Goal: Task Accomplishment & Management: Use online tool/utility

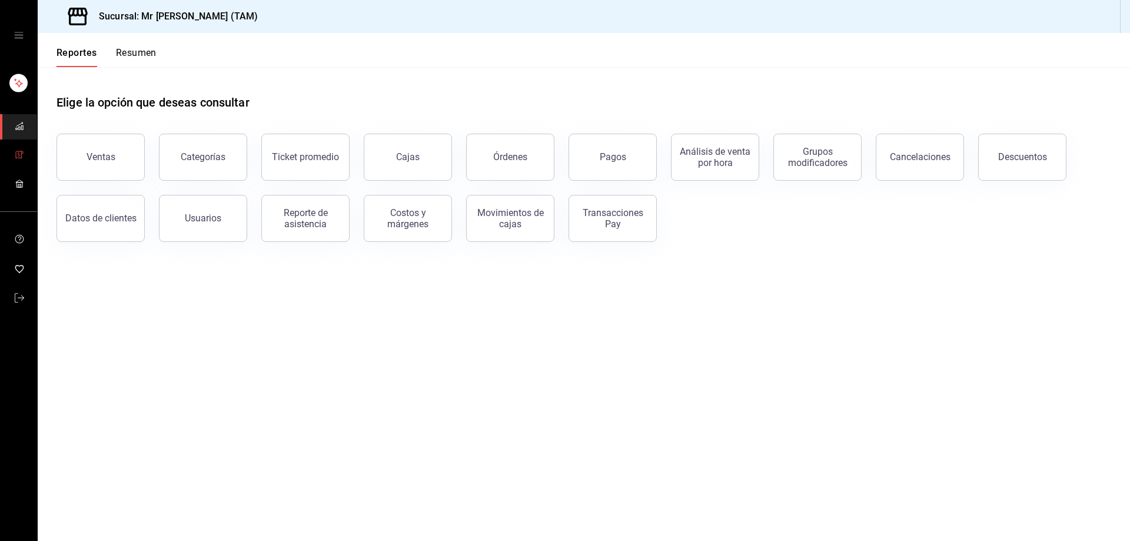
click at [19, 153] on icon "mailbox folders" at bounding box center [19, 154] width 2 height 3
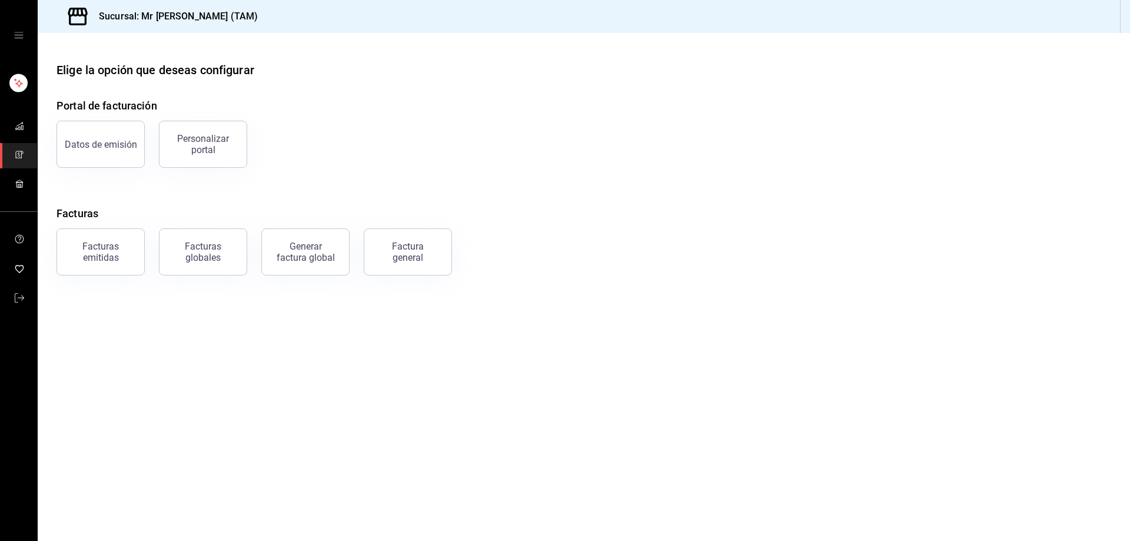
click at [383, 248] on div "Factura general" at bounding box center [407, 252] width 59 height 22
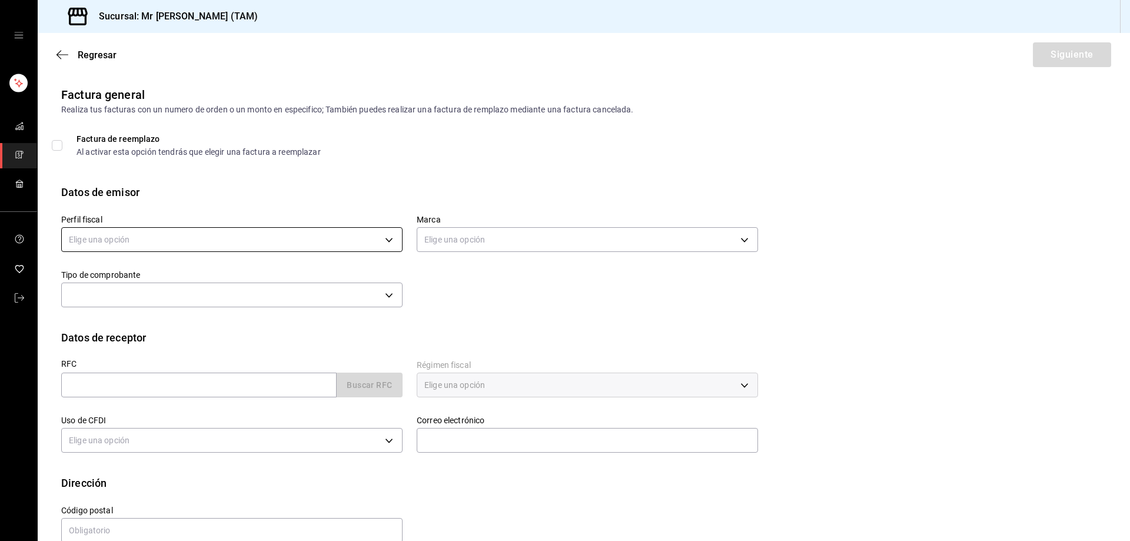
click at [262, 235] on body "Sucursal: Mr [PERSON_NAME] (TAM) Regresar Siguiente Factura general Realiza tus…" at bounding box center [565, 270] width 1130 height 541
click at [198, 306] on li "[PERSON_NAME] [PERSON_NAME]" at bounding box center [230, 299] width 337 height 22
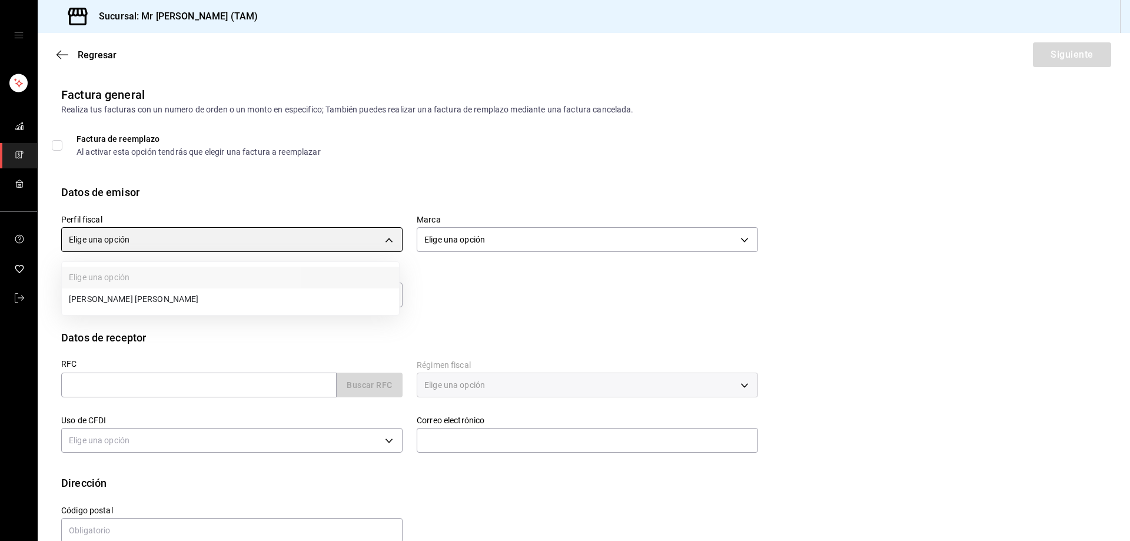
type input "81e23790-b5c9-42c9-a779-7127cee00b47"
type input "7082ddc5-3cea-471a-bd4f-d41619b848f0"
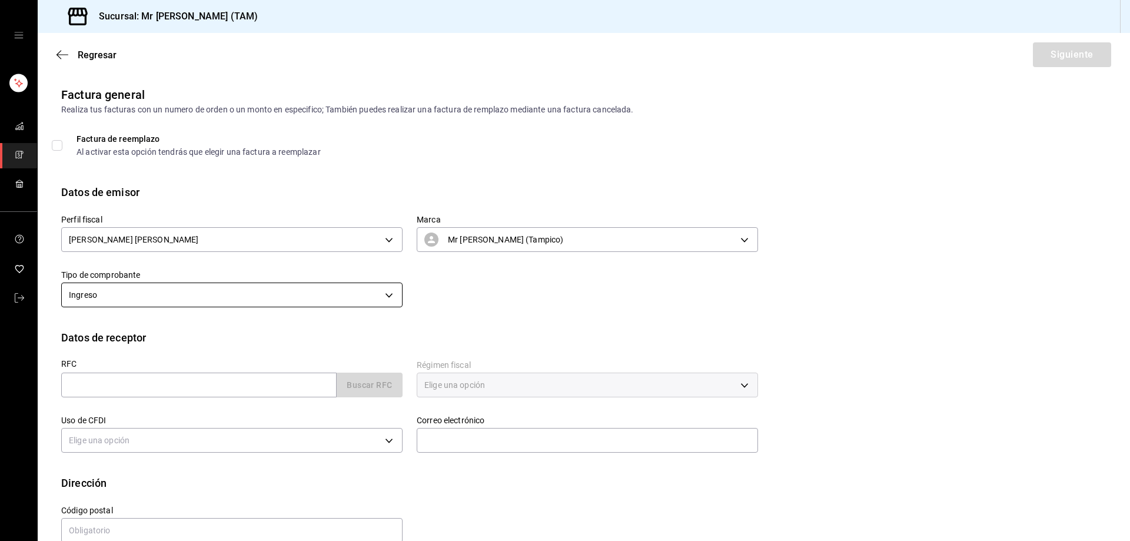
click at [176, 303] on body "Sucursal: Mr [PERSON_NAME] (TAM) Regresar Siguiente Factura general Realiza tus…" at bounding box center [565, 270] width 1130 height 541
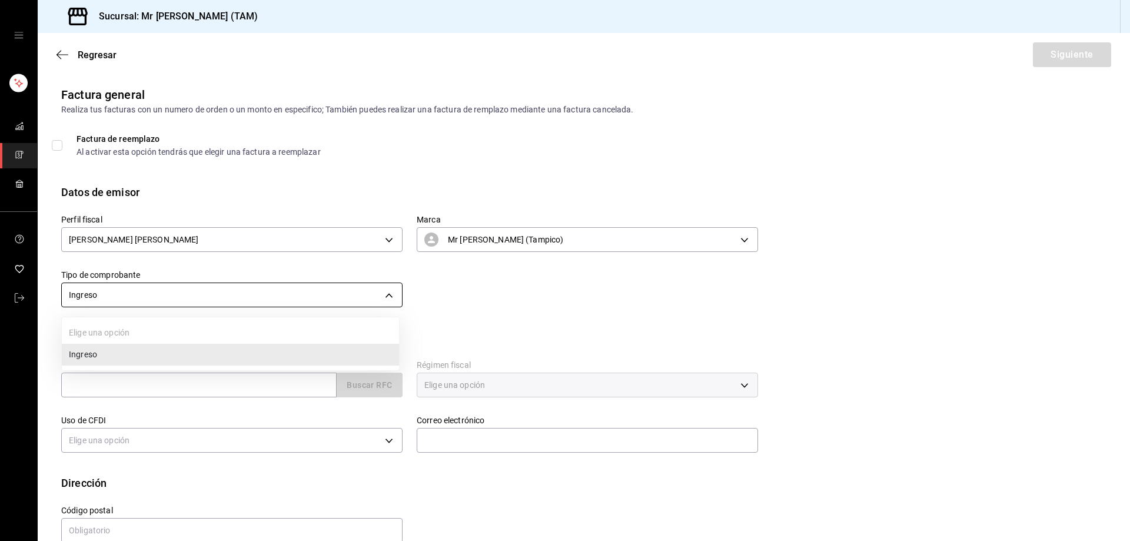
click at [176, 303] on div at bounding box center [565, 270] width 1130 height 541
click at [129, 393] on input "text" at bounding box center [198, 385] width 275 height 25
paste input "SER040226NS6"
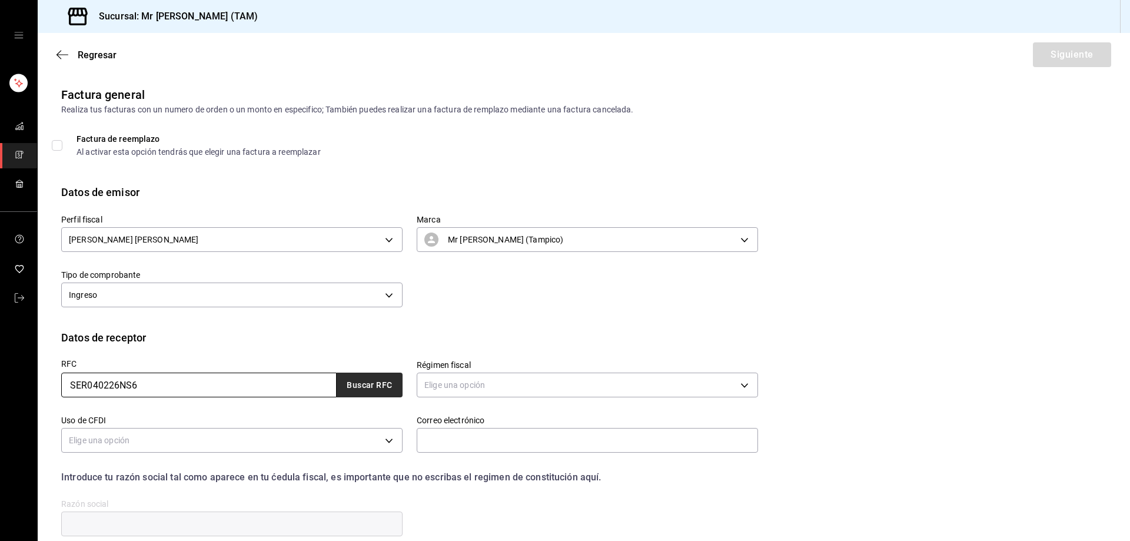
type input "SER040226NS6"
click at [365, 387] on button "Buscar RFC" at bounding box center [370, 385] width 66 height 25
type input "[EMAIL_ADDRESS][PERSON_NAME][DOMAIN_NAME]"
type input "11950"
type input "SERMEGA"
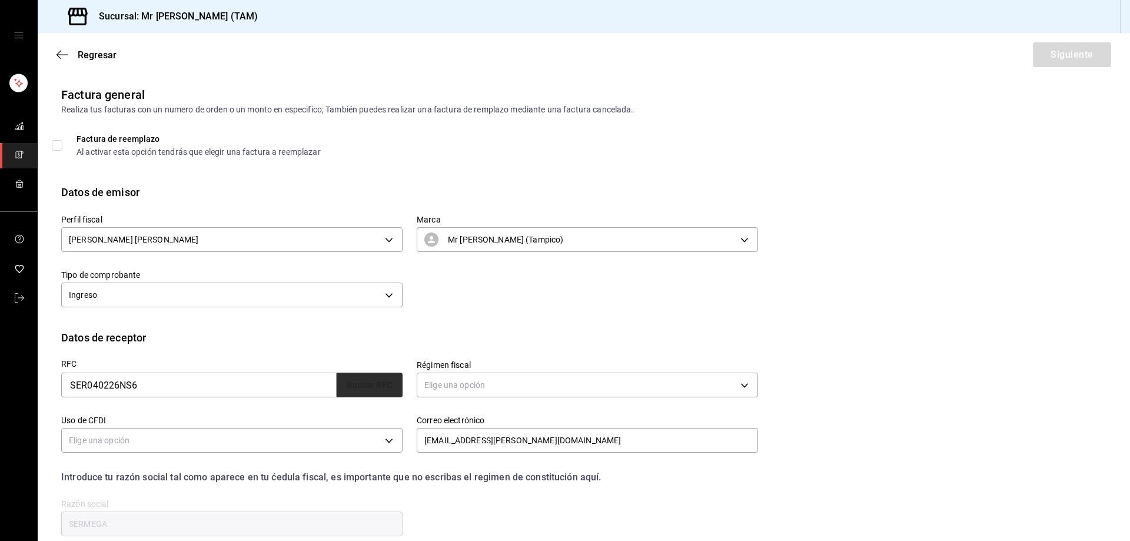
type input "601"
type input "G03"
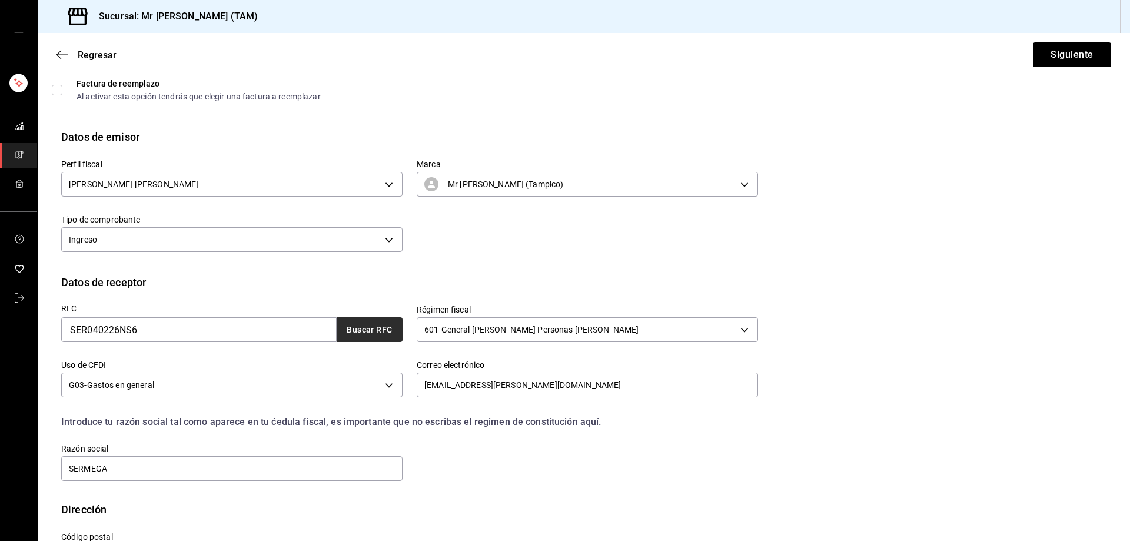
scroll to position [104, 0]
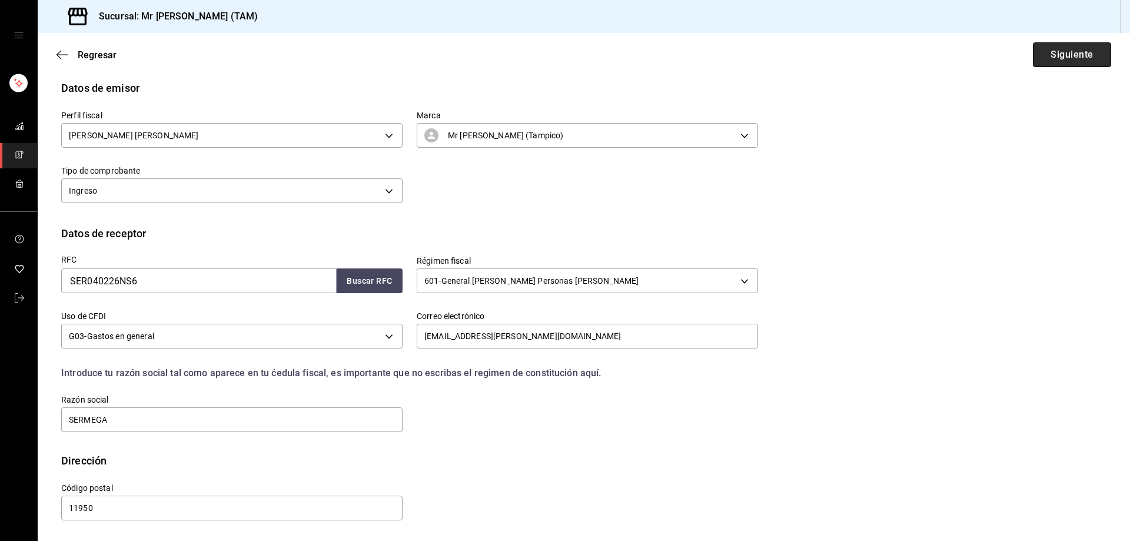
click at [1043, 61] on button "Siguiente" at bounding box center [1072, 54] width 78 height 25
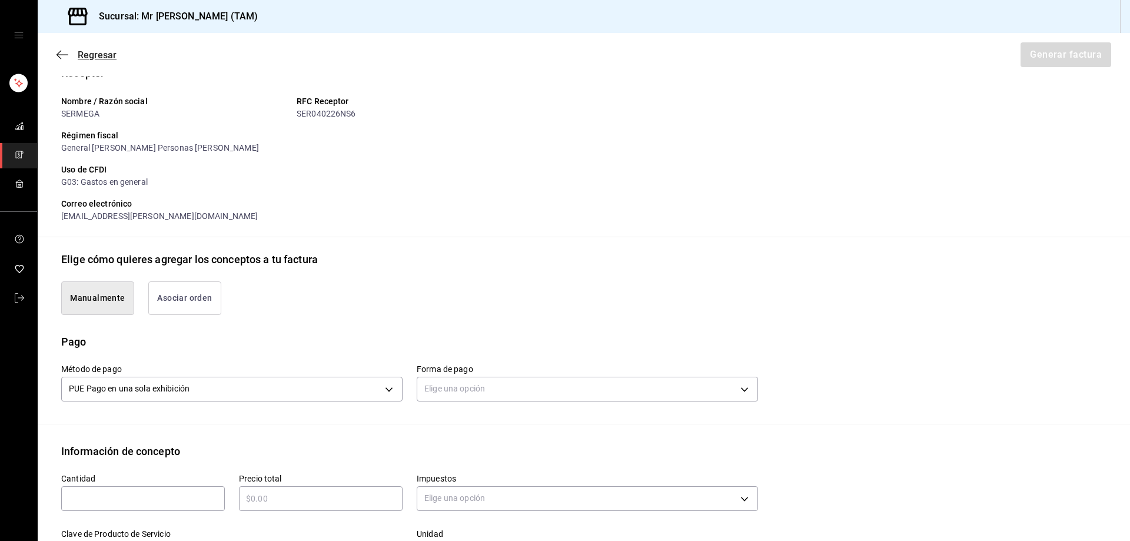
click at [61, 55] on icon "button" at bounding box center [63, 54] width 12 height 1
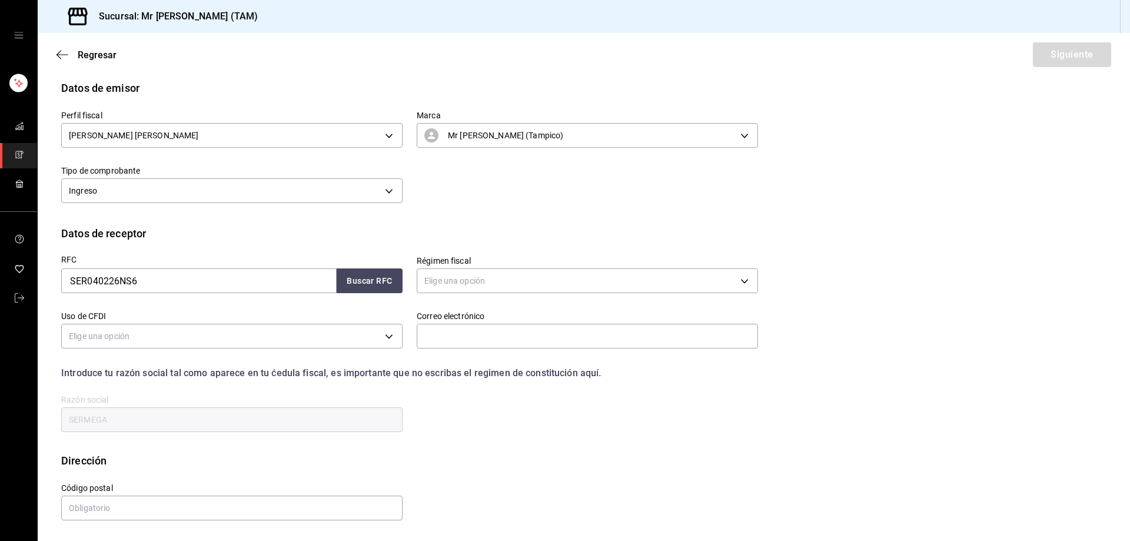
scroll to position [22, 0]
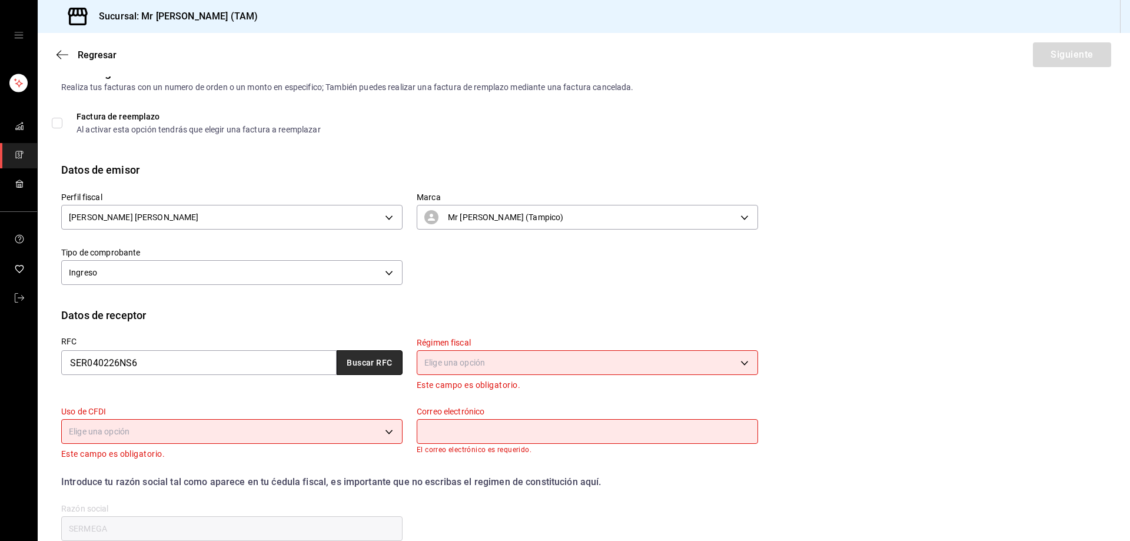
click at [381, 363] on button "Buscar RFC" at bounding box center [370, 362] width 66 height 25
type input "[EMAIL_ADDRESS][PERSON_NAME][DOMAIN_NAME]"
type input "11950"
type input "601"
type input "G03"
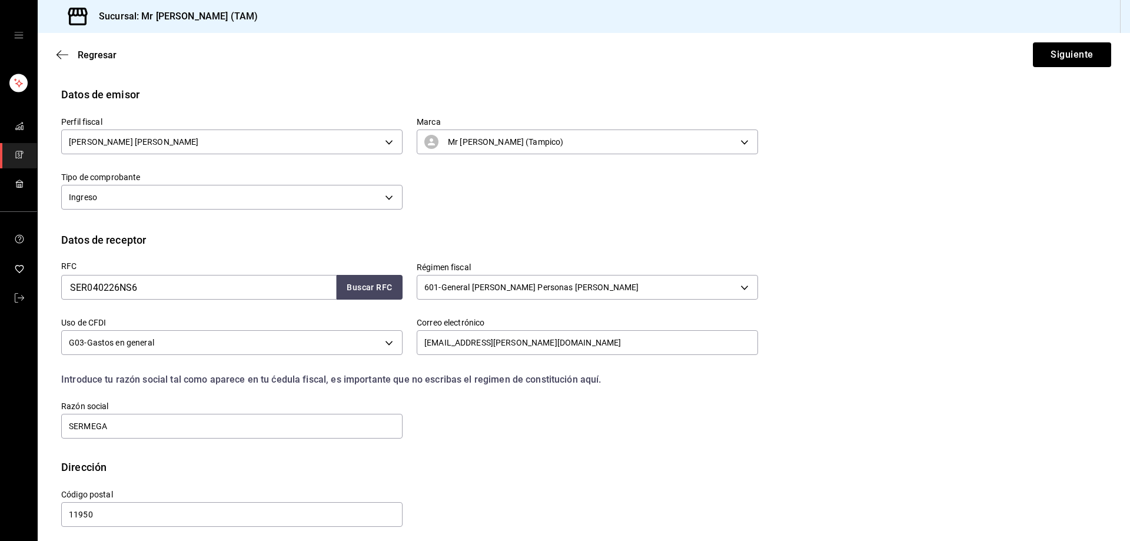
scroll to position [104, 0]
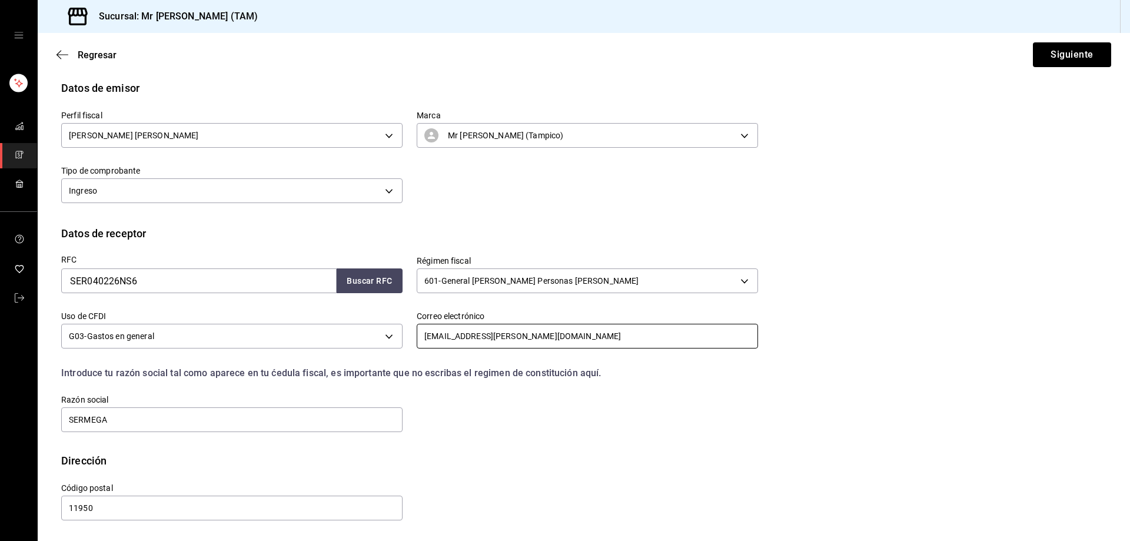
click at [568, 334] on input "[EMAIL_ADDRESS][PERSON_NAME][DOMAIN_NAME]" at bounding box center [587, 336] width 341 height 25
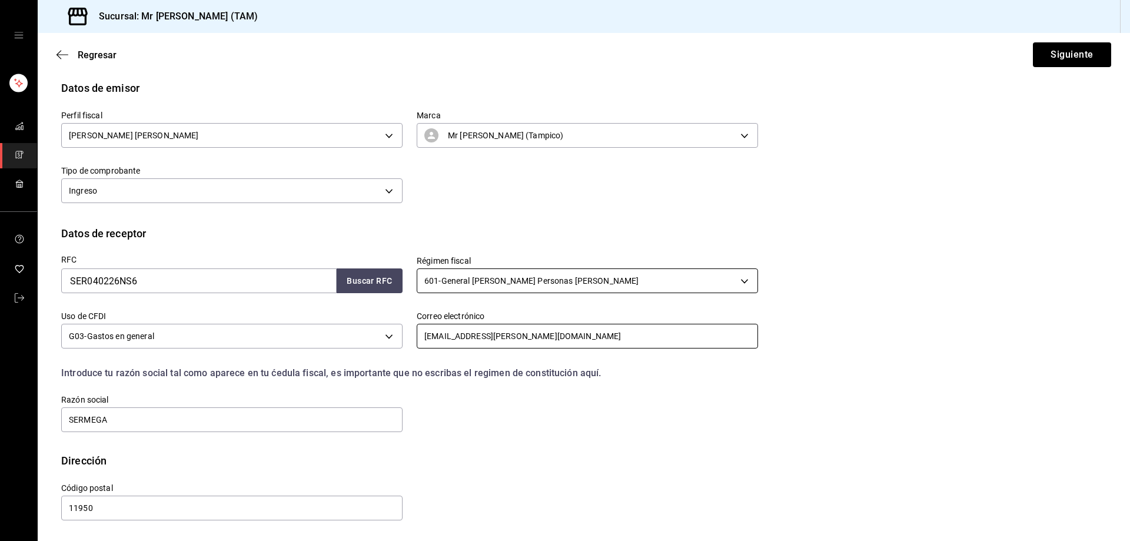
paste input "jfmresio"
type input "[EMAIL_ADDRESS][DOMAIN_NAME]"
click at [1071, 56] on button "Siguiente" at bounding box center [1072, 54] width 78 height 25
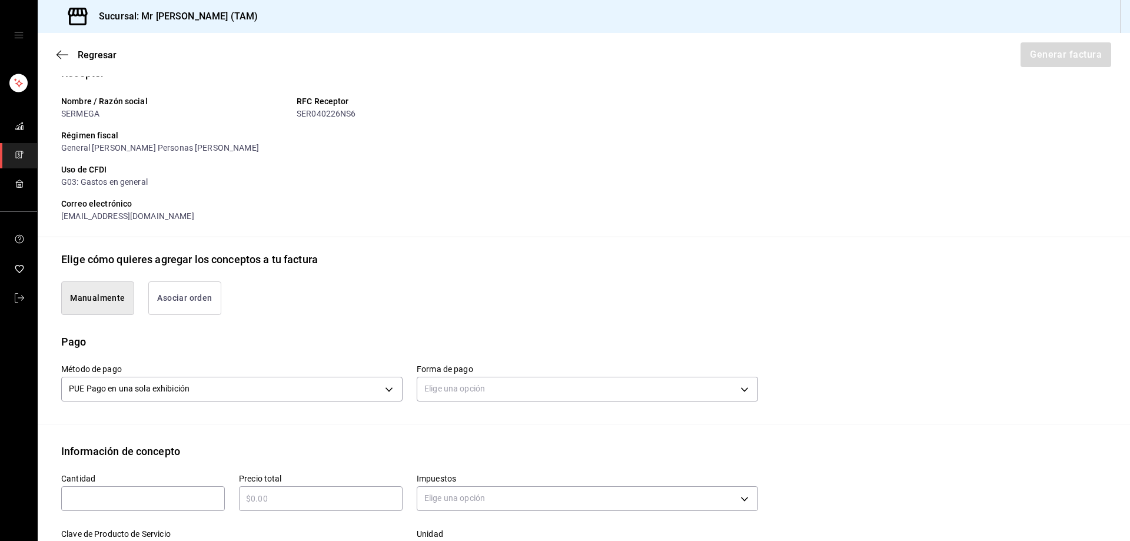
scroll to position [222, 0]
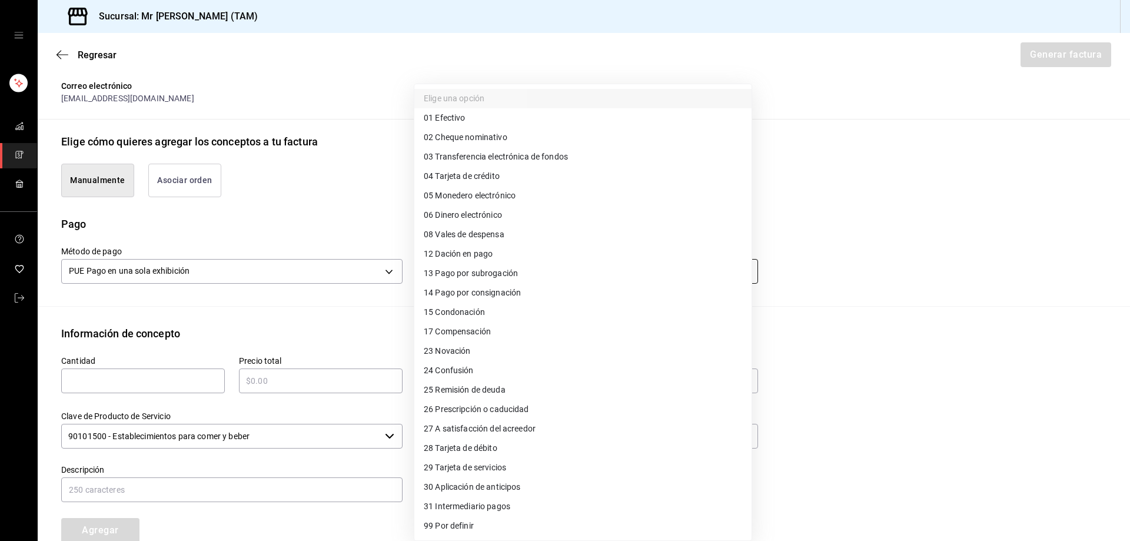
click at [483, 270] on body "Sucursal: Mr [PERSON_NAME] (TAM) Regresar Generar factura Emisor Perfil fiscal …" at bounding box center [565, 270] width 1130 height 541
click at [447, 162] on span "03 Transferencia electrónica de fondos" at bounding box center [496, 157] width 144 height 12
type input "03"
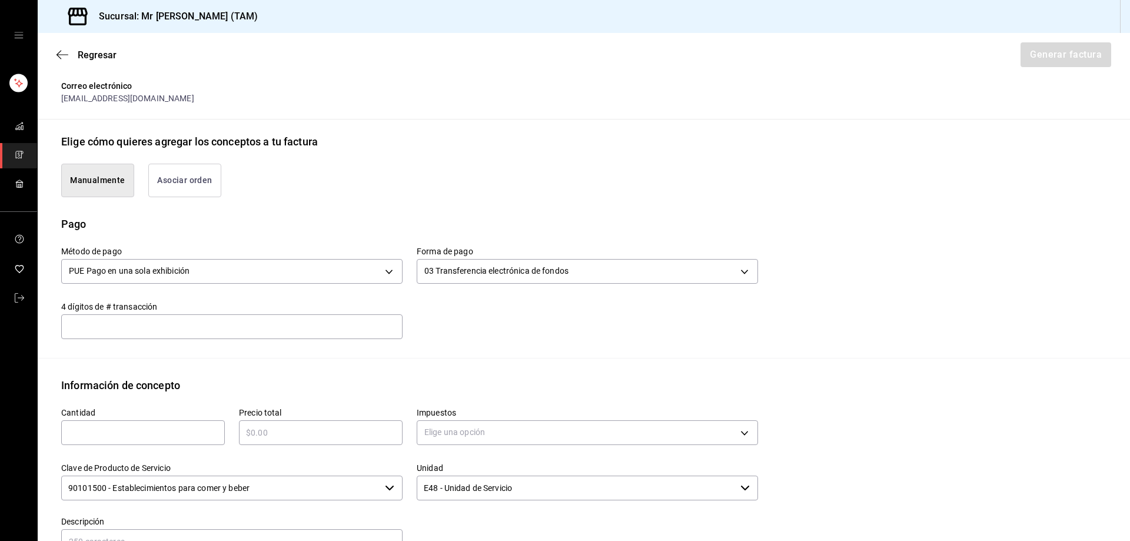
click at [291, 333] on input "text" at bounding box center [231, 326] width 341 height 24
click at [189, 326] on input "text" at bounding box center [231, 326] width 341 height 24
type input "3818"
click at [137, 437] on input "text" at bounding box center [143, 433] width 164 height 14
type input "1"
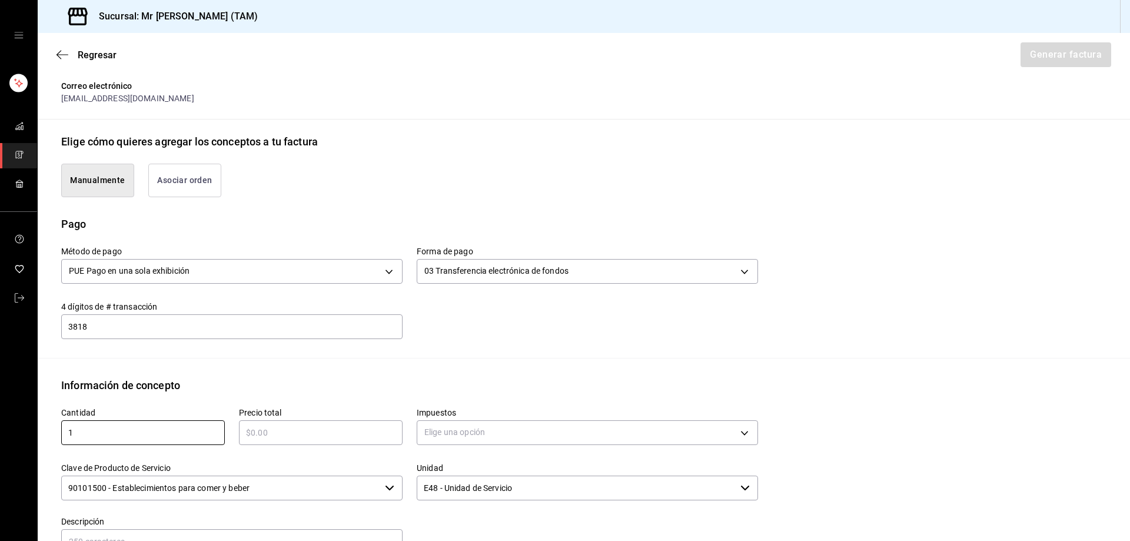
click at [304, 430] on input "text" at bounding box center [321, 433] width 164 height 14
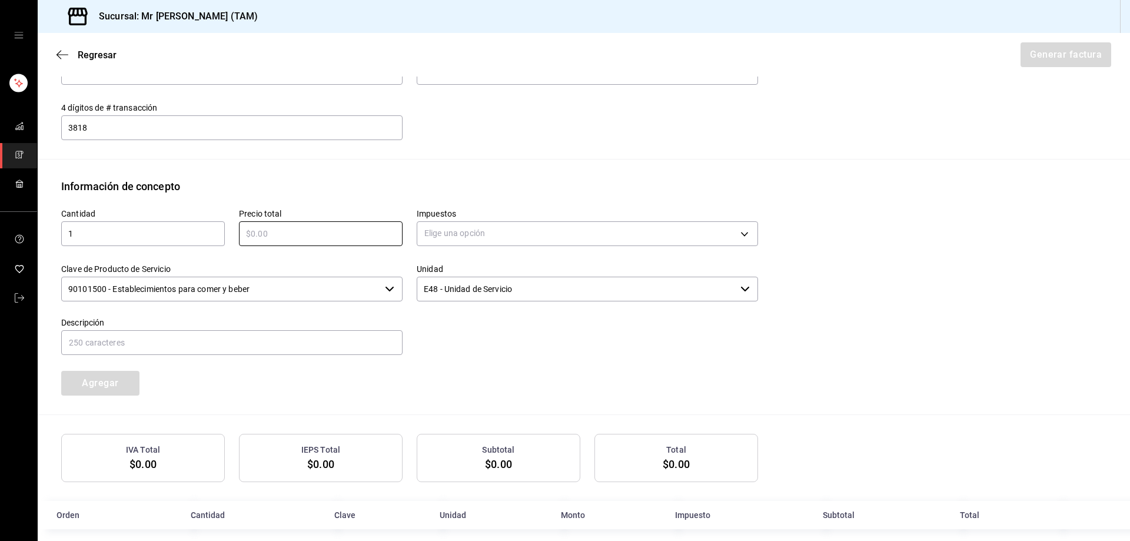
scroll to position [433, 0]
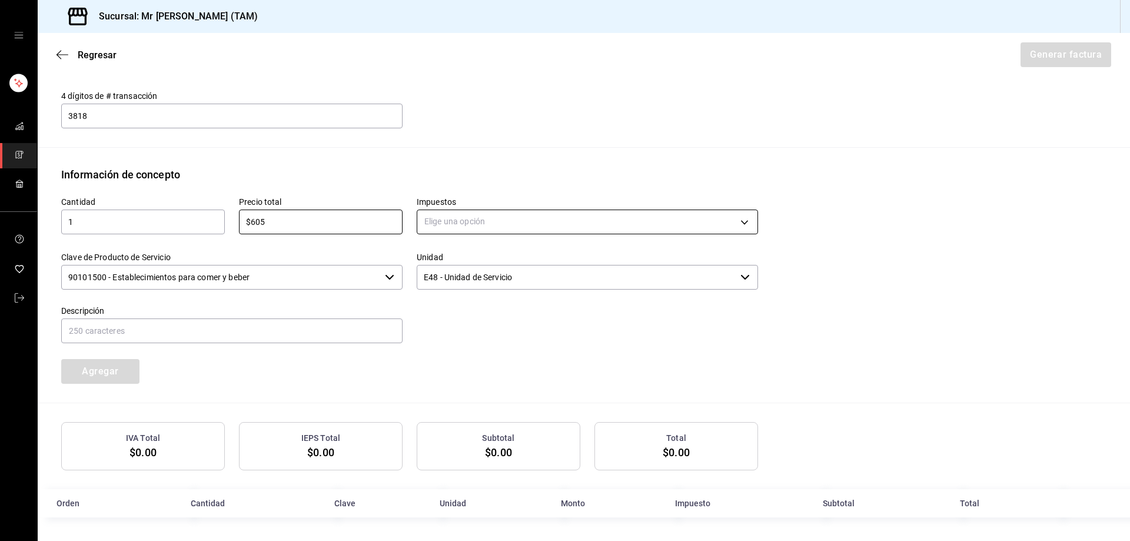
type input "$605"
click at [520, 210] on body "Sucursal: Mr [PERSON_NAME] (TAM) Regresar Generar factura Emisor Perfil fiscal …" at bounding box center [565, 270] width 1130 height 541
click at [433, 313] on span "IVA 16%" at bounding box center [439, 316] width 30 height 12
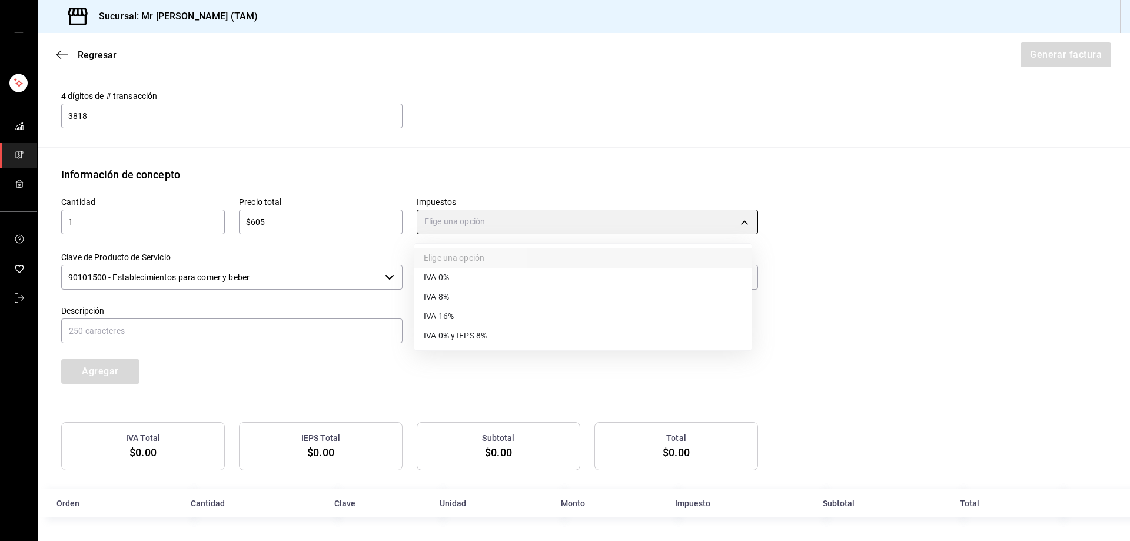
type input "IVA_16"
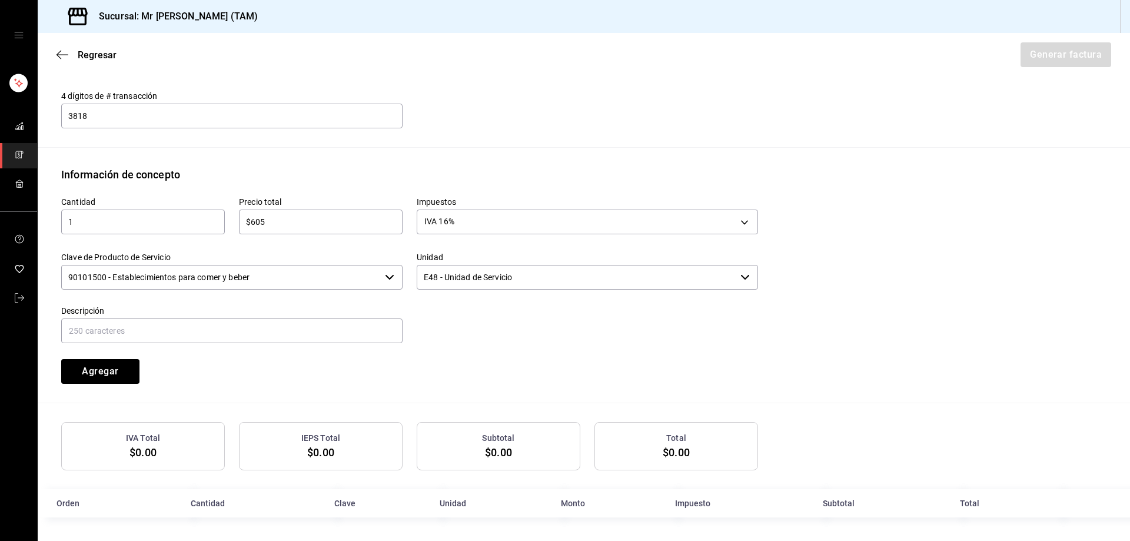
click at [313, 270] on input "90101500 - Establecimientos para comer y beber" at bounding box center [220, 277] width 319 height 25
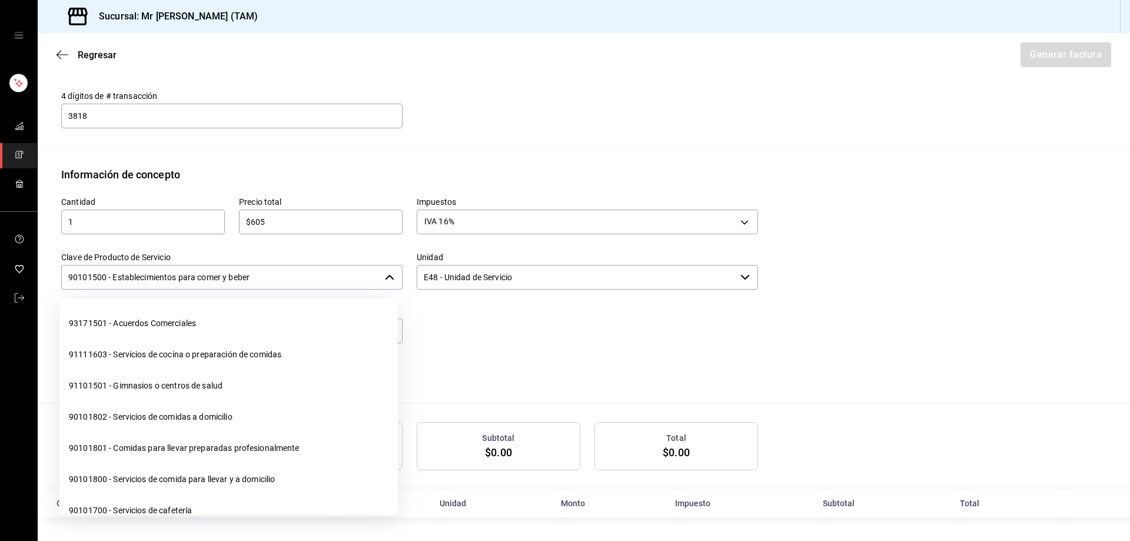
click at [313, 270] on input "90101500 - Establecimientos para comer y beber" at bounding box center [220, 277] width 319 height 25
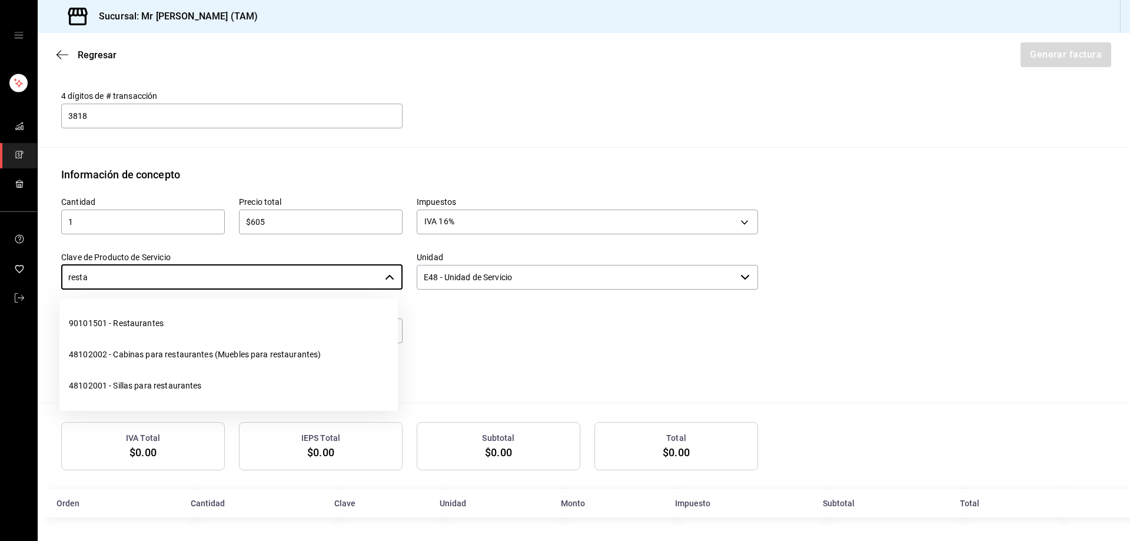
click at [246, 306] on ul "90101501 - Restaurantes 48102002 - Cabinas para restaurantes (Muebles para rest…" at bounding box center [228, 354] width 338 height 112
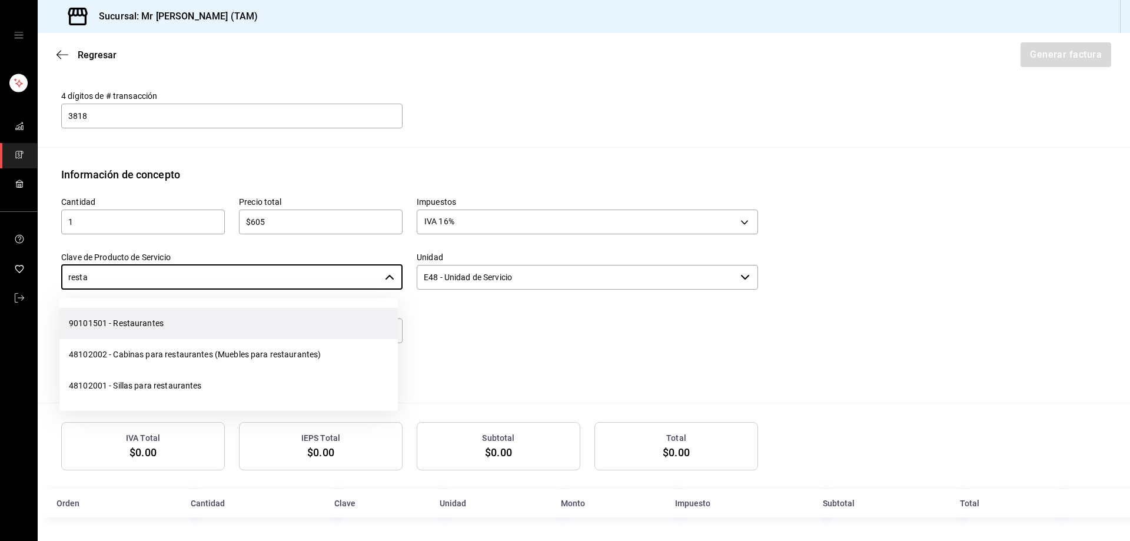
click at [223, 320] on li "90101501 - Restaurantes" at bounding box center [228, 323] width 338 height 31
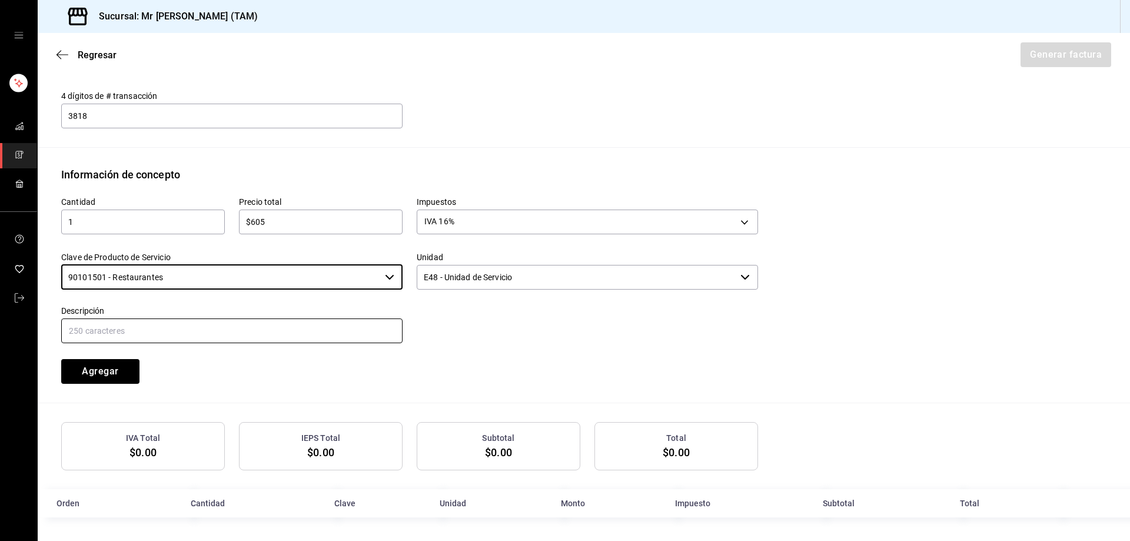
type input "90101501 - Restaurantes"
click at [188, 328] on input "text" at bounding box center [231, 330] width 341 height 25
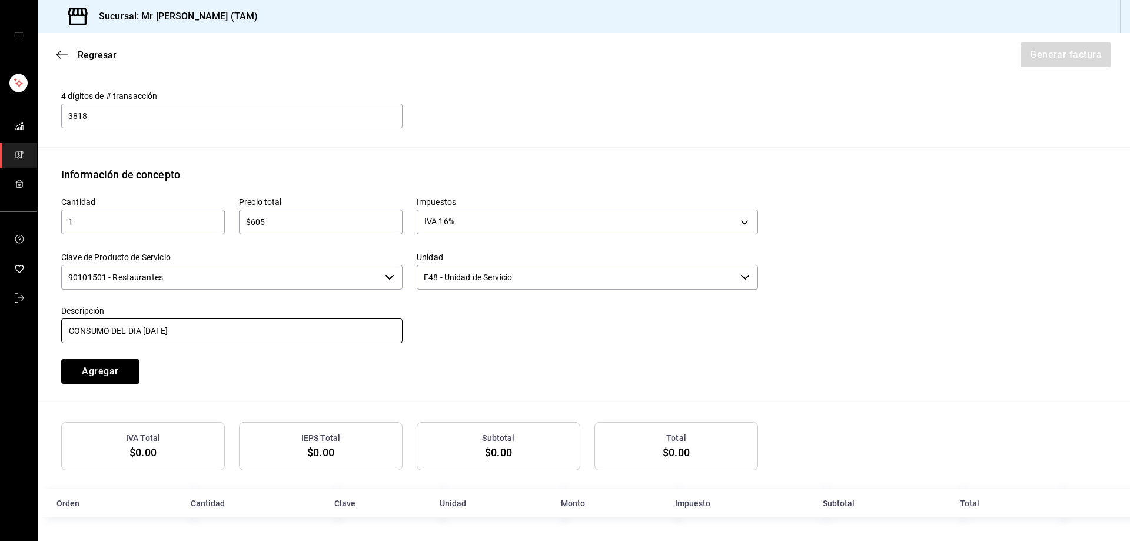
click at [140, 328] on input "CONSUMO DEL DIA [DATE]" at bounding box center [231, 330] width 341 height 25
type input "CONSUMO DEL DIA [DATE]"
click at [287, 319] on input "CONSUMO DEL DIA [DATE]" at bounding box center [231, 330] width 341 height 25
click at [109, 372] on button "Agregar" at bounding box center [100, 371] width 78 height 25
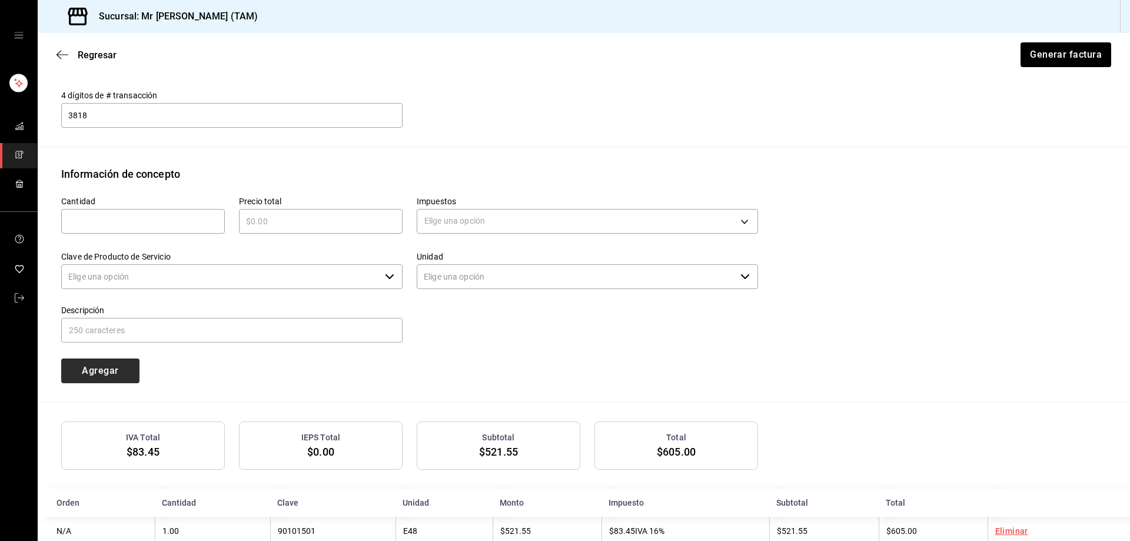
type input "90101500 - Establecimientos para comer y beber"
type input "E48 - Unidad de Servicio"
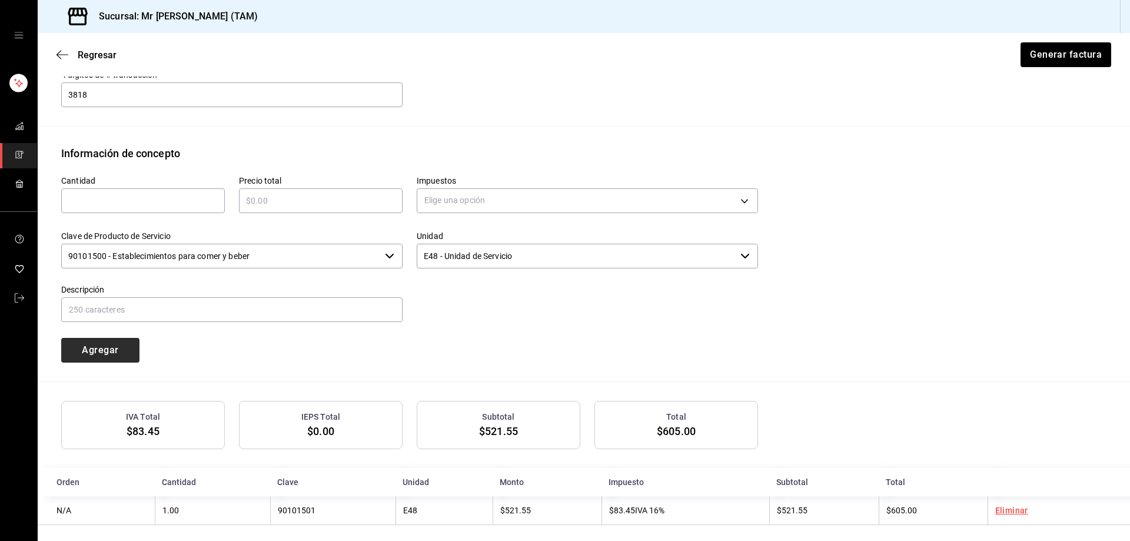
scroll to position [463, 0]
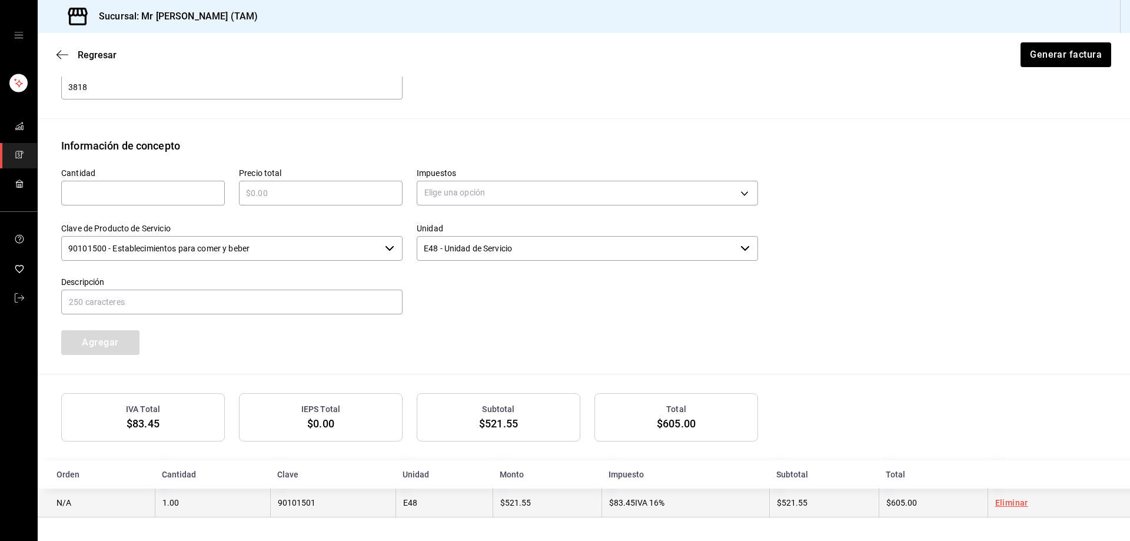
click at [383, 503] on td "90101501" at bounding box center [332, 502] width 125 height 29
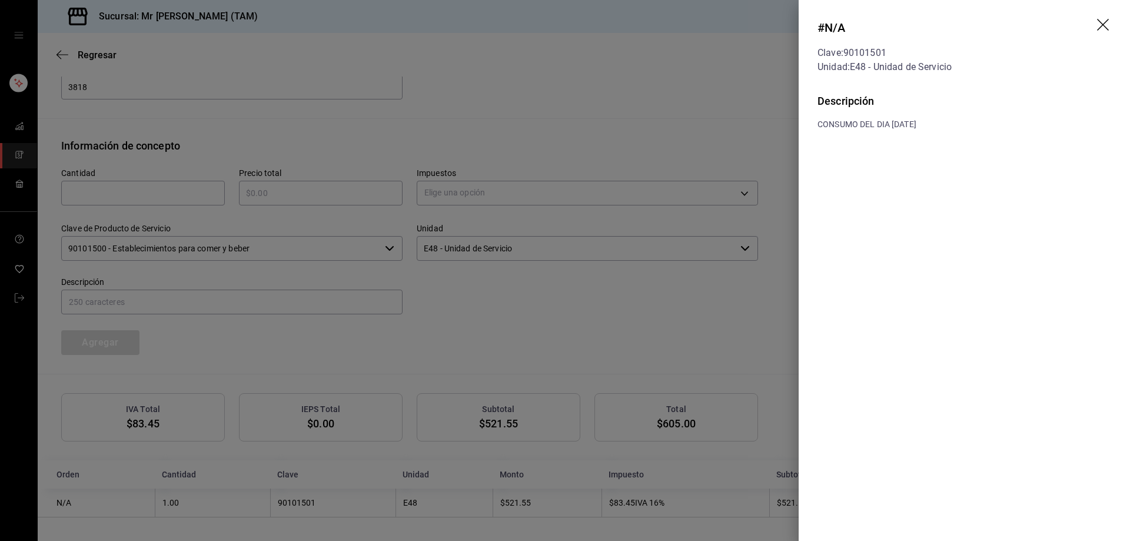
click at [1099, 22] on icon "drag" at bounding box center [1104, 26] width 14 height 14
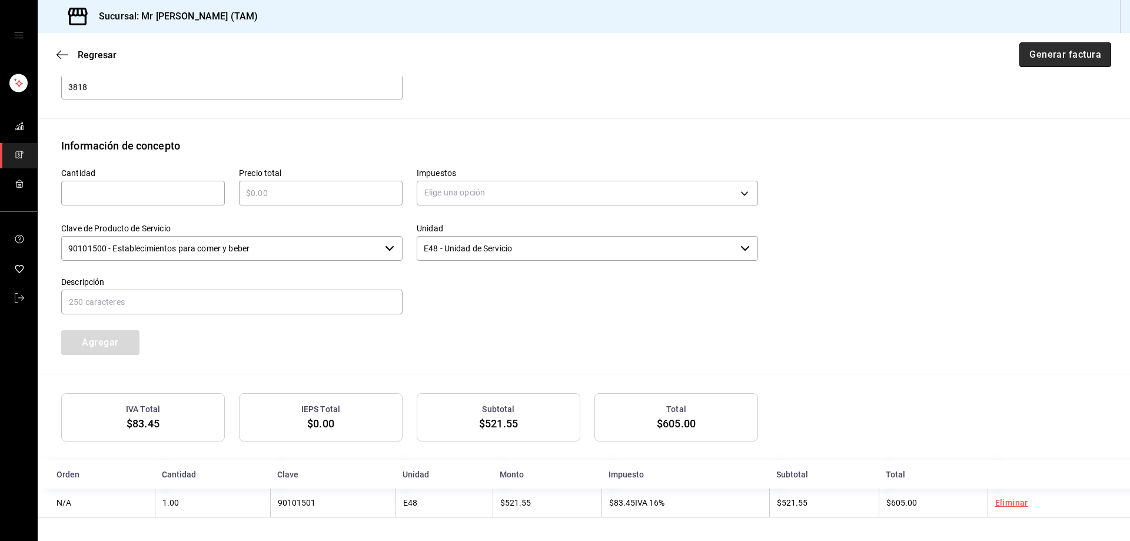
click at [1056, 55] on button "Generar factura" at bounding box center [1065, 54] width 92 height 25
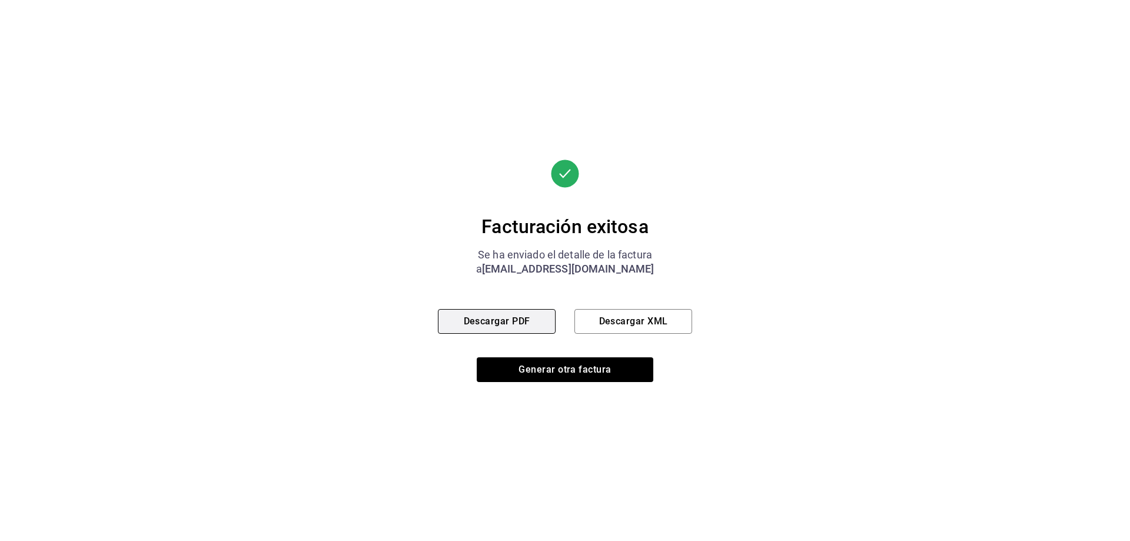
click at [550, 326] on button "Descargar PDF" at bounding box center [497, 321] width 118 height 25
click at [637, 321] on button "Descargar XML" at bounding box center [633, 321] width 118 height 25
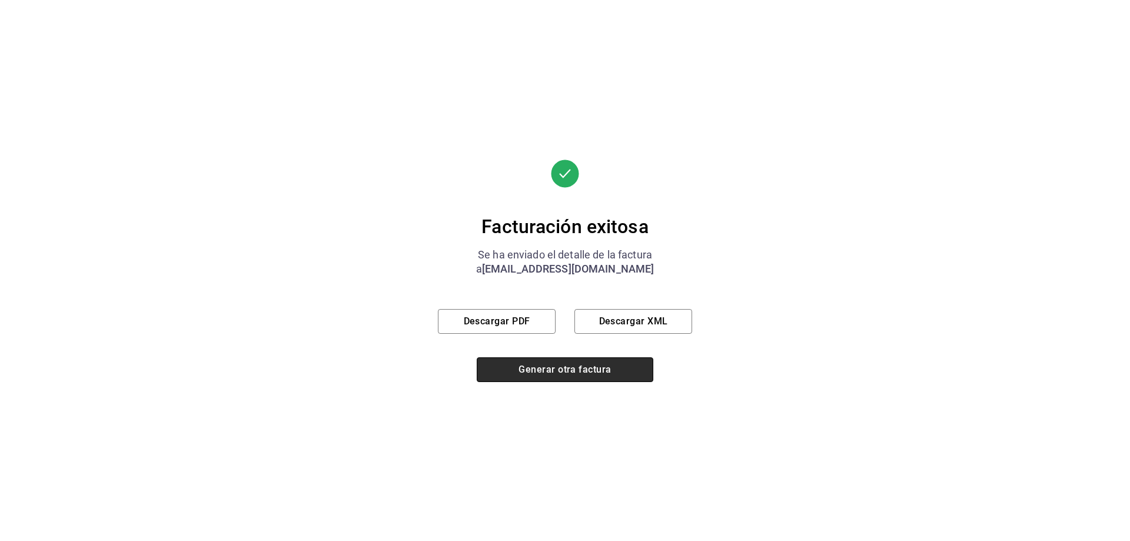
click at [543, 372] on button "Generar otra factura" at bounding box center [565, 369] width 177 height 25
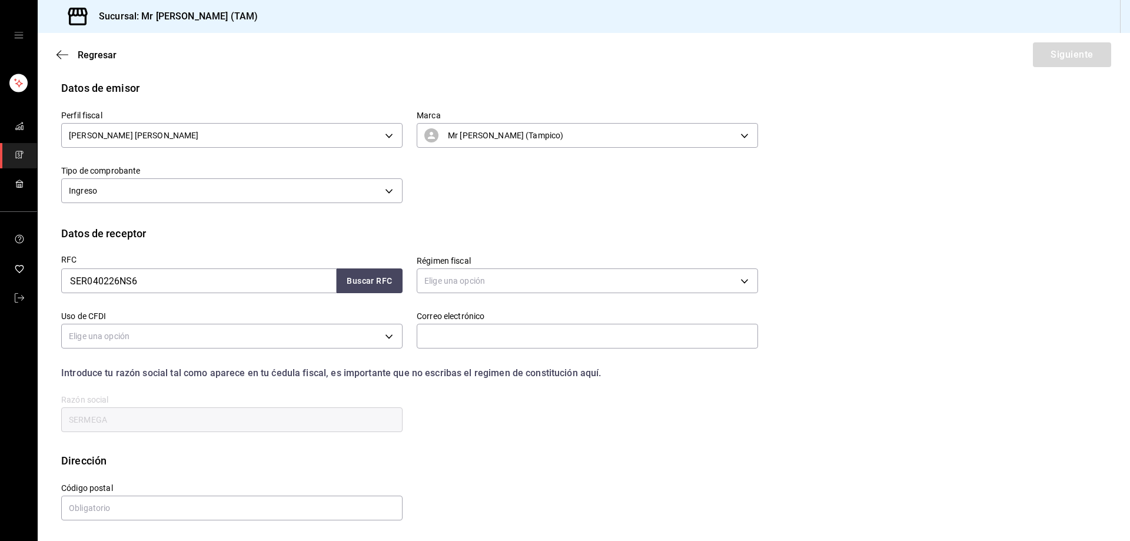
scroll to position [22, 0]
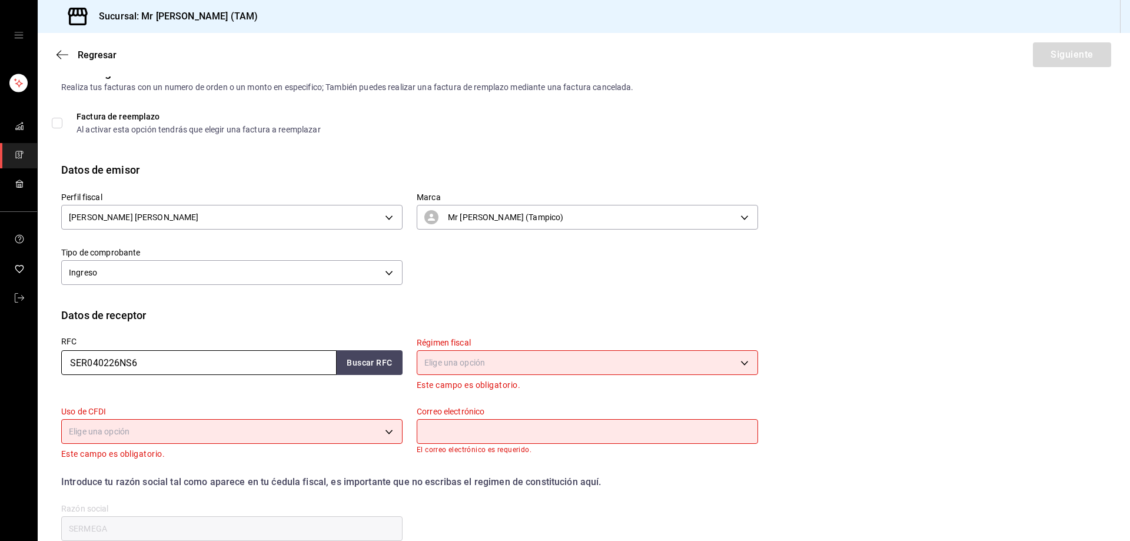
click at [255, 372] on input "SER040226NS6" at bounding box center [198, 362] width 275 height 25
paste input "VIP9211279D5"
type input "VIP9211279D5"
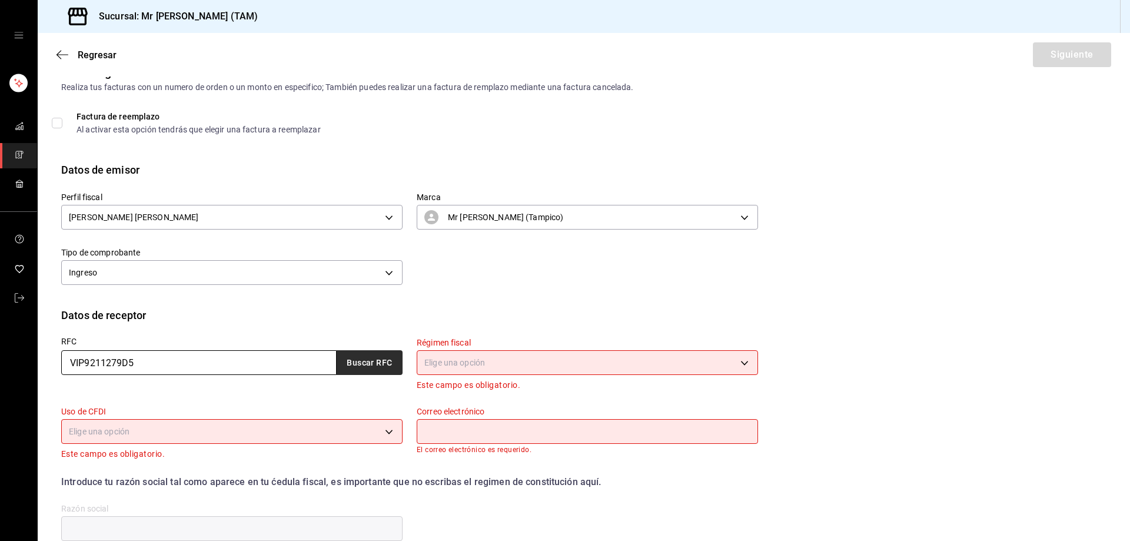
type input "VIP9211279D5"
click at [373, 366] on button "Buscar RFC" at bounding box center [370, 362] width 66 height 25
type input "[EMAIL_ADDRESS][DOMAIN_NAME]"
type input "V I P INGENIERIA"
type input "11870"
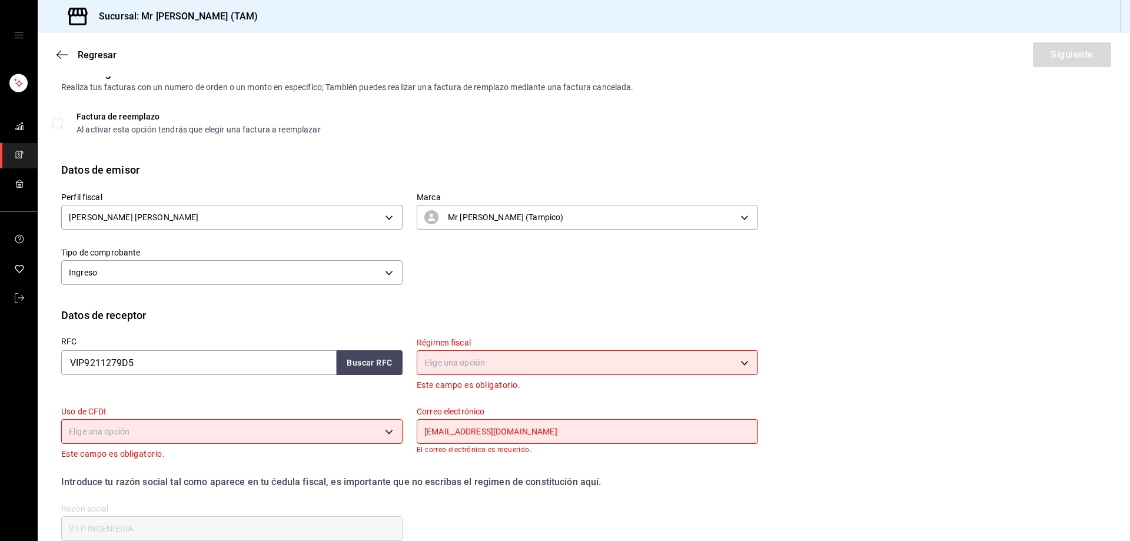
type input "601"
type input "G03"
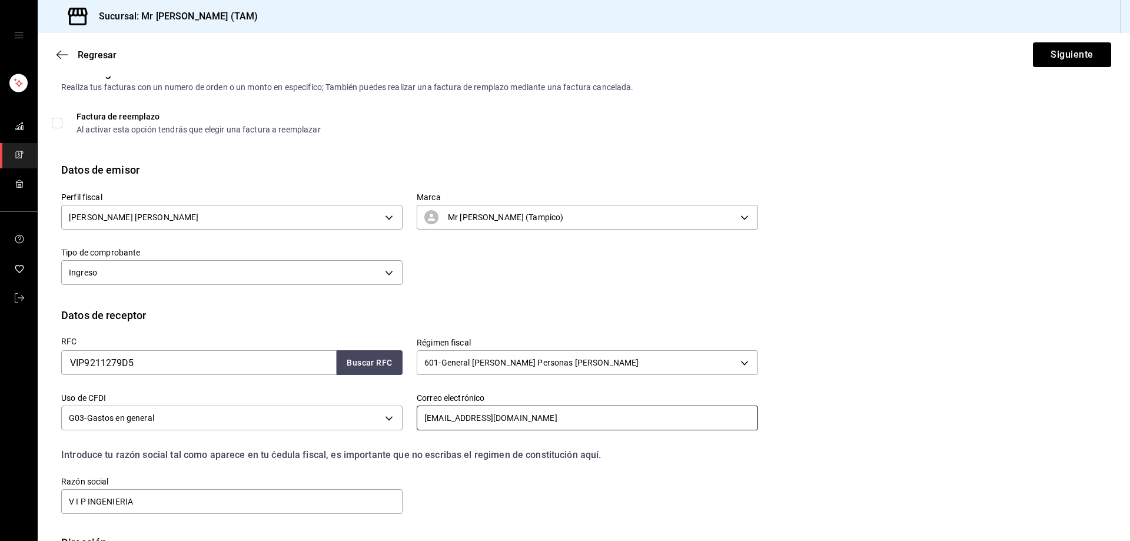
click at [559, 417] on input "[EMAIL_ADDRESS][DOMAIN_NAME]" at bounding box center [587, 418] width 341 height 25
paste input "[DOMAIN_NAME][EMAIL_ADDRESS][DOMAIN_NAME]"
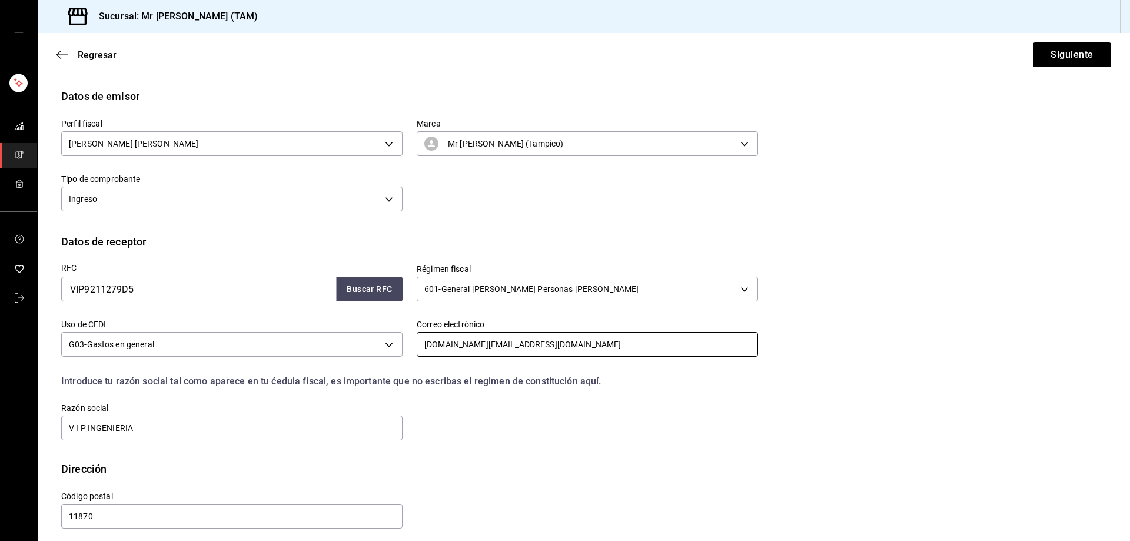
scroll to position [104, 0]
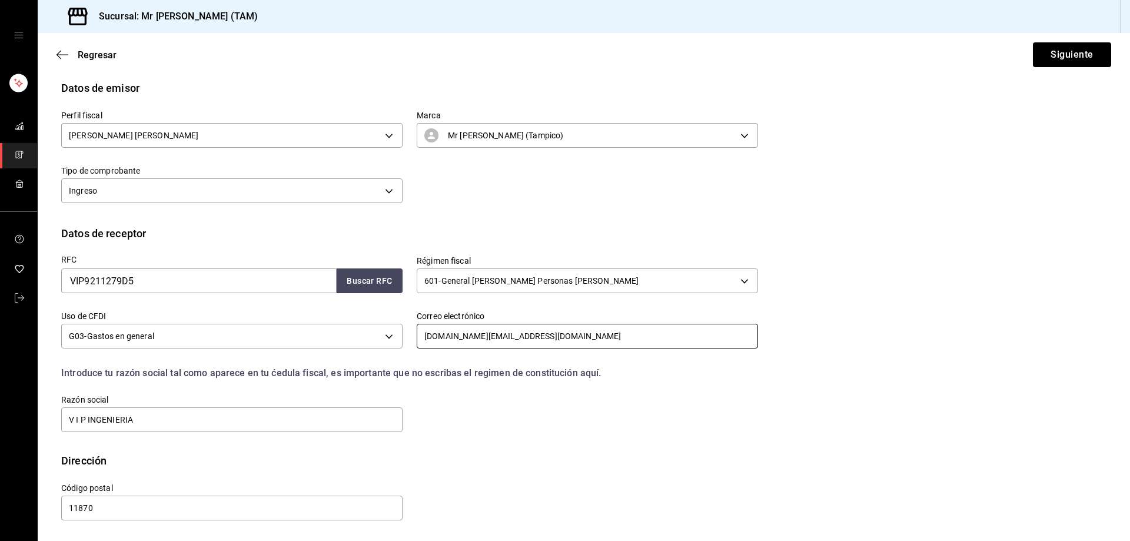
type input "[DOMAIN_NAME][EMAIL_ADDRESS][DOMAIN_NAME]"
click at [1079, 53] on button "Siguiente" at bounding box center [1072, 54] width 78 height 25
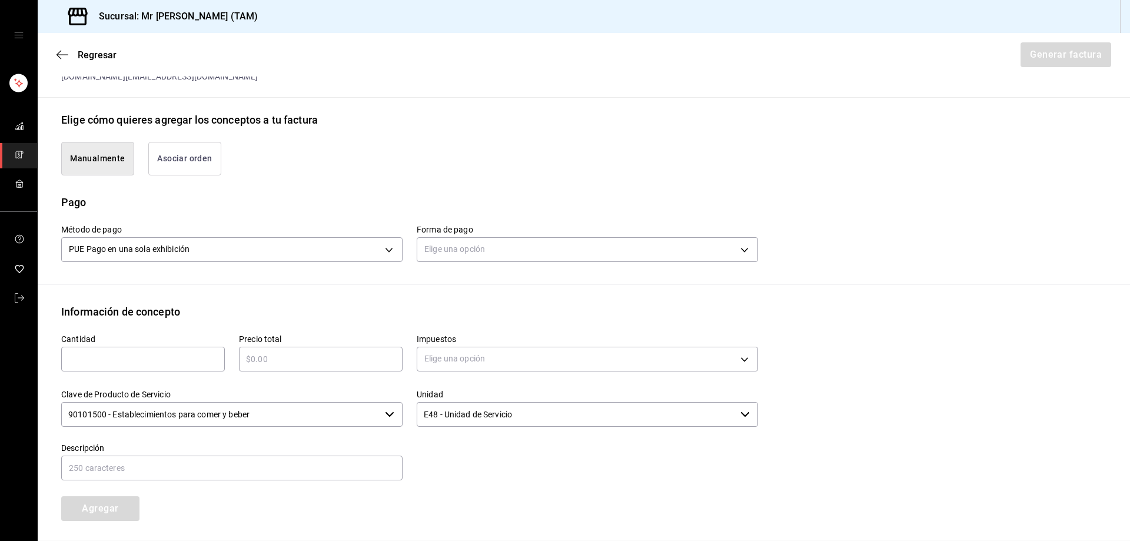
scroll to position [340, 0]
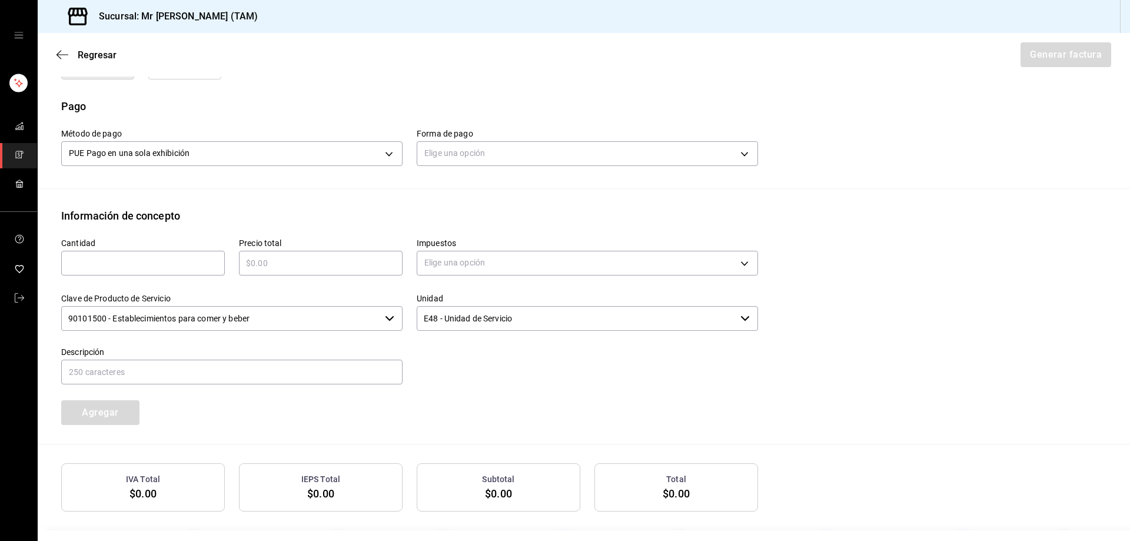
click at [468, 139] on div "Elige una opción" at bounding box center [587, 152] width 341 height 31
click at [477, 159] on body "Sucursal: Mr [PERSON_NAME] (TAM) Regresar Generar factura Emisor Perfil fiscal …" at bounding box center [565, 270] width 1130 height 541
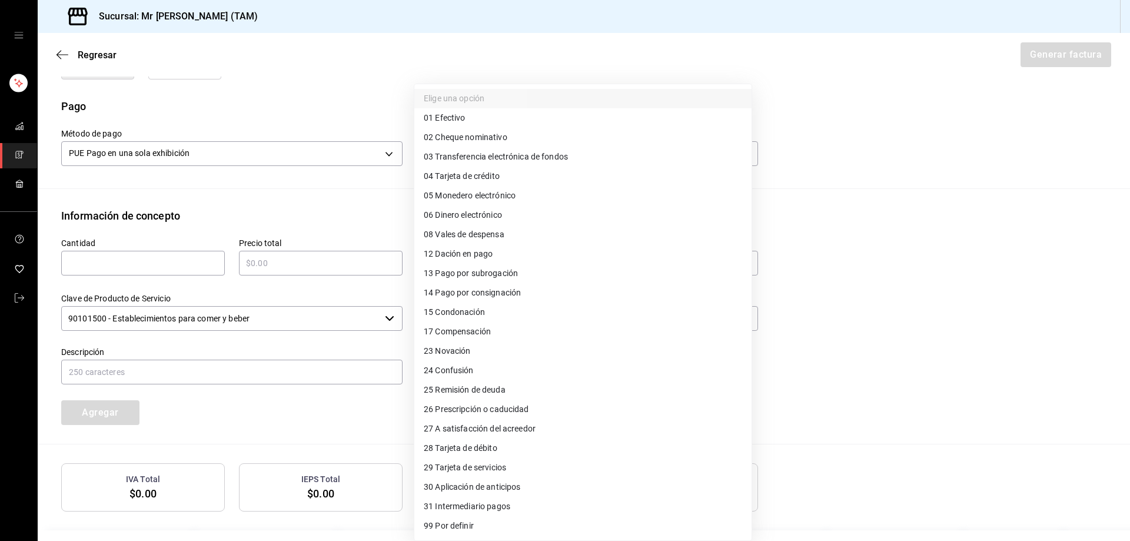
click at [469, 182] on li "04 Tarjeta de crédito" at bounding box center [582, 176] width 337 height 19
type input "04"
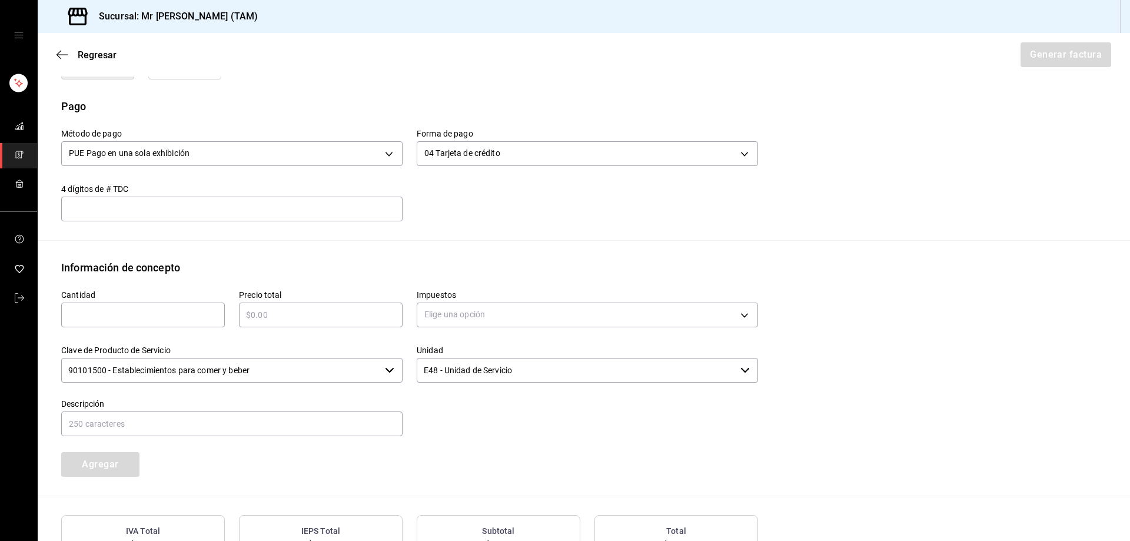
click at [228, 211] on input "text" at bounding box center [231, 209] width 341 height 14
type input "4871"
click at [156, 308] on input "text" at bounding box center [143, 315] width 164 height 14
type input "1"
type input "$520"
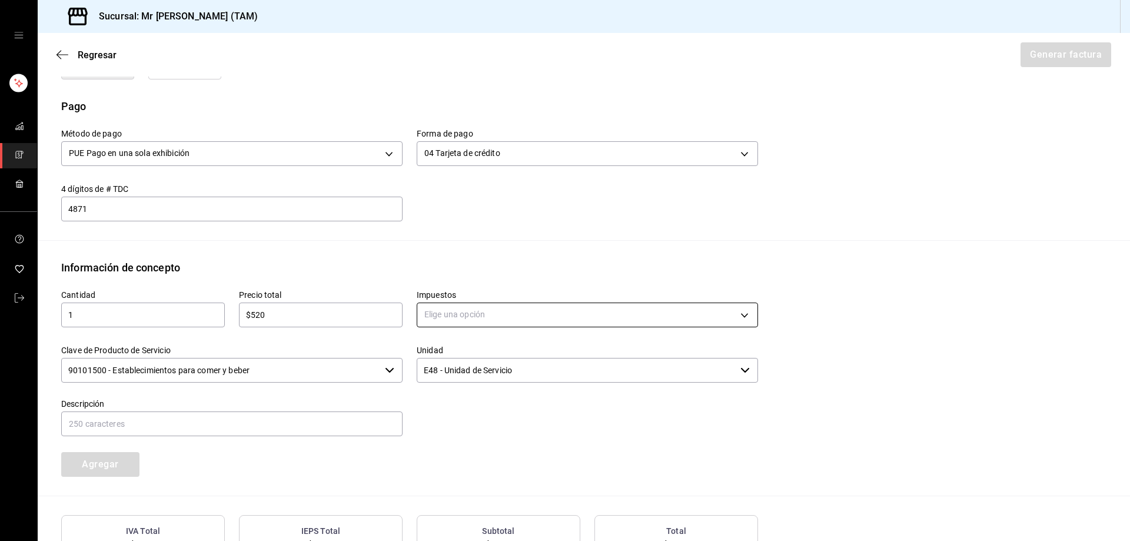
click at [465, 318] on body "Sucursal: Mr [PERSON_NAME] (TAM) Regresar Generar factura Emisor Perfil fiscal …" at bounding box center [565, 270] width 1130 height 541
click at [441, 409] on span "IVA 16%" at bounding box center [439, 410] width 30 height 12
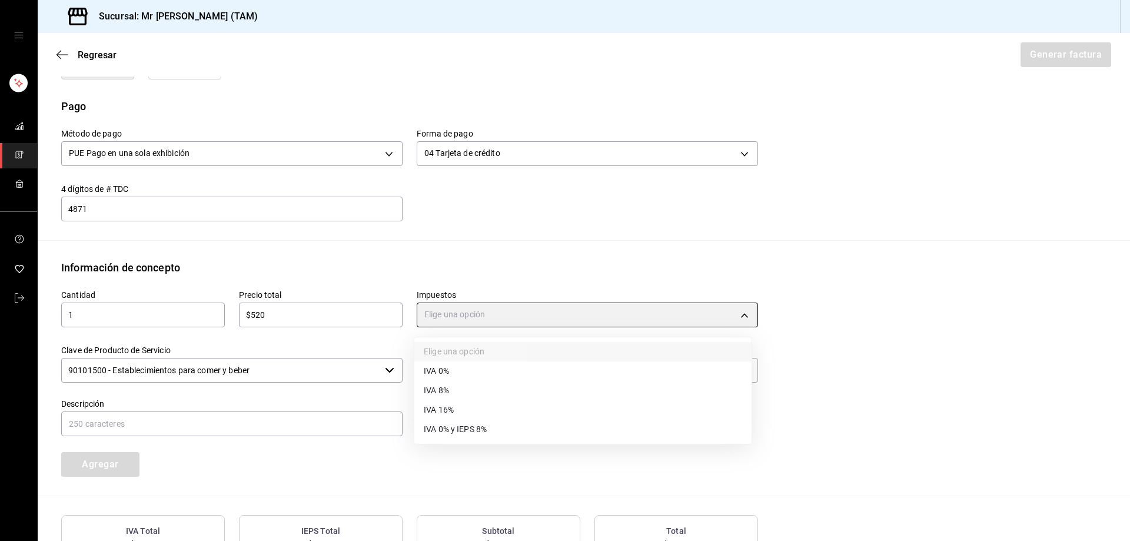
type input "IVA_16"
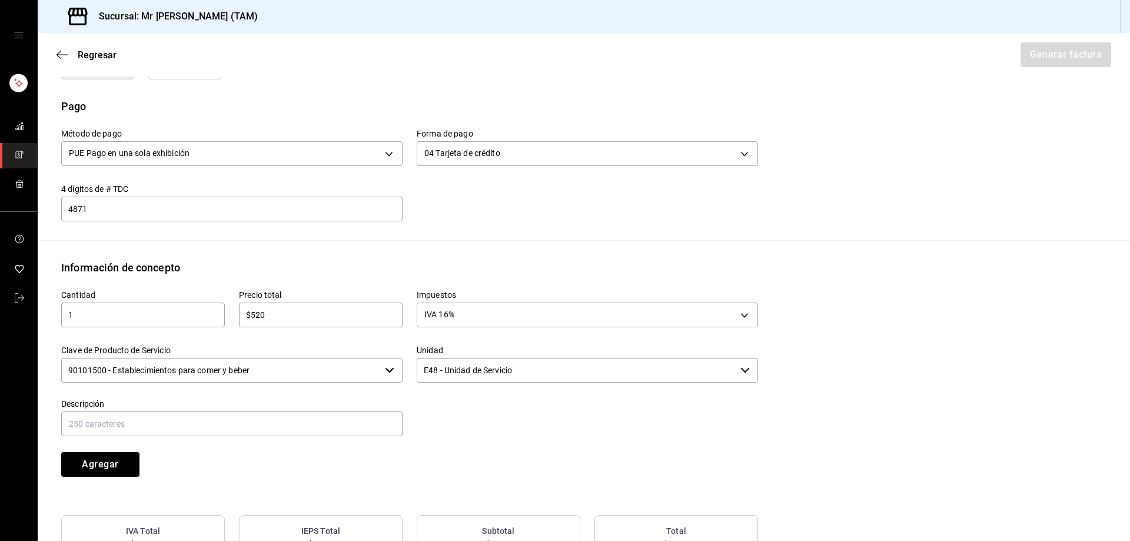
click at [295, 363] on input "90101500 - Establecimientos para comer y beber" at bounding box center [220, 370] width 319 height 25
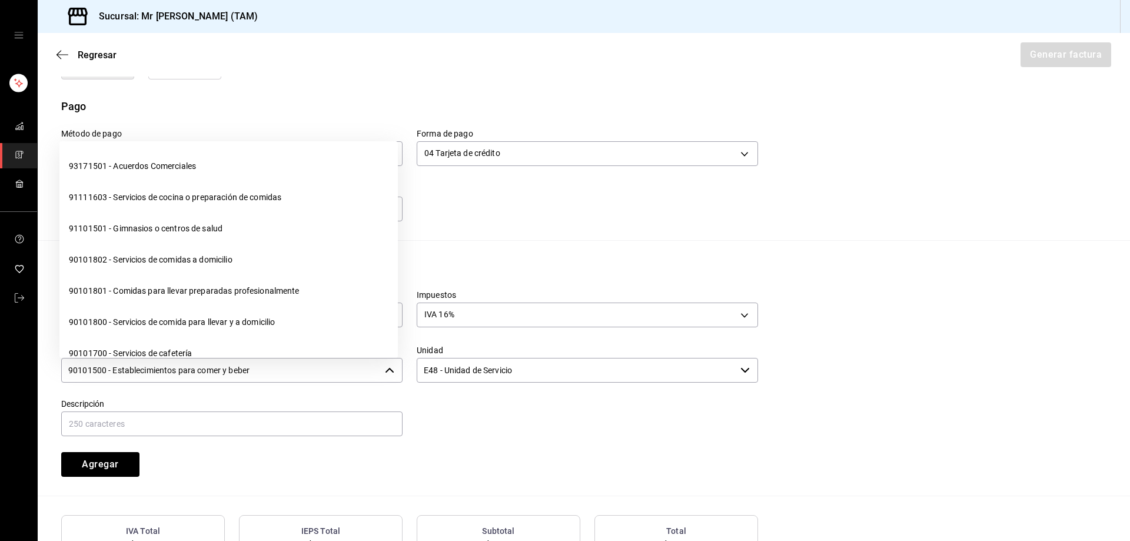
click at [295, 363] on input "90101500 - Establecimientos para comer y beber" at bounding box center [220, 370] width 319 height 25
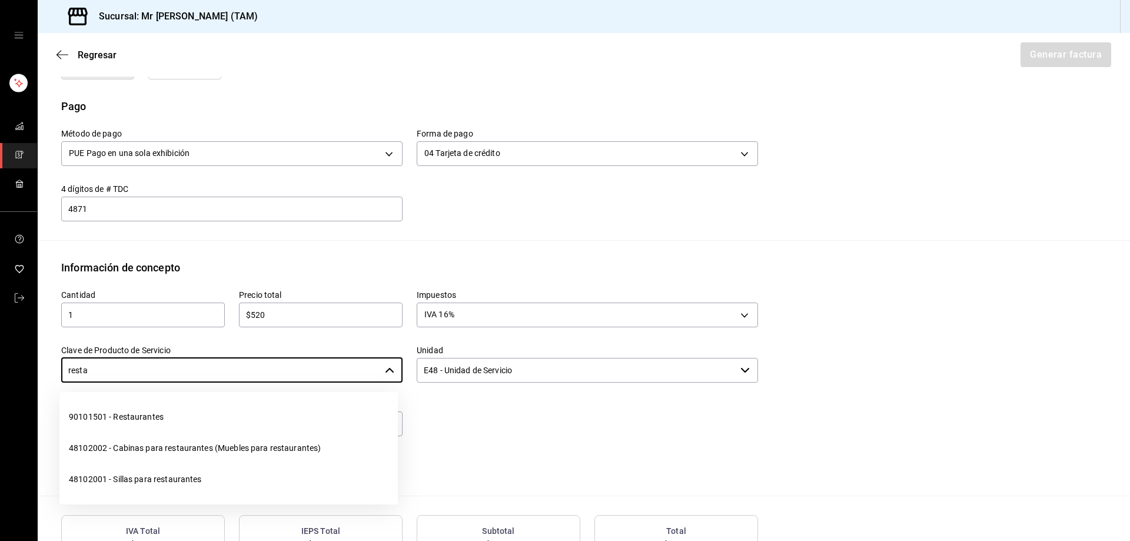
click at [172, 408] on li "90101501 - Restaurantes" at bounding box center [228, 416] width 338 height 31
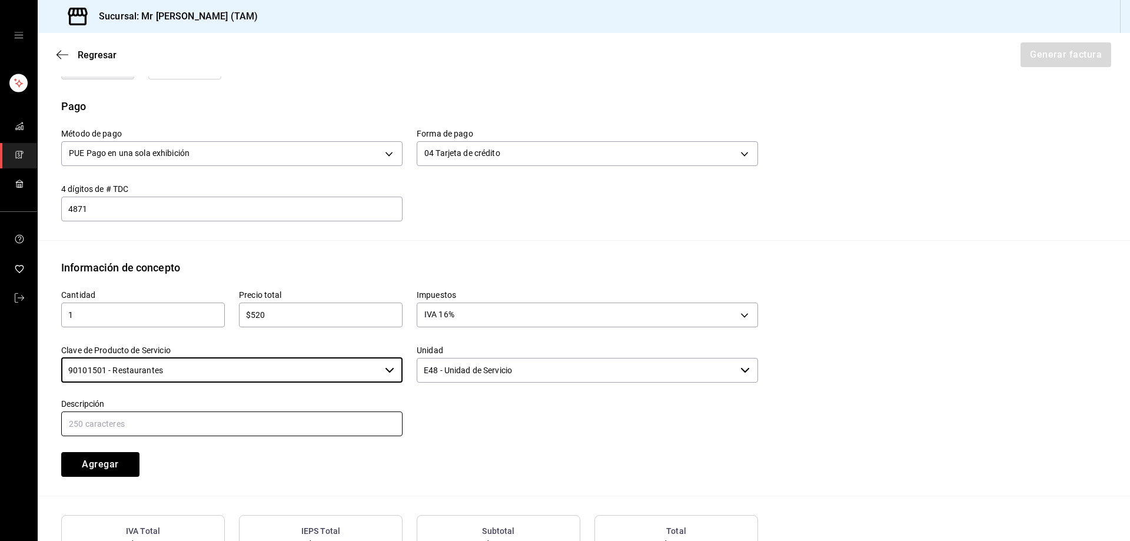
type input "90101501 - Restaurantes"
click at [164, 428] on input "text" at bounding box center [231, 423] width 341 height 25
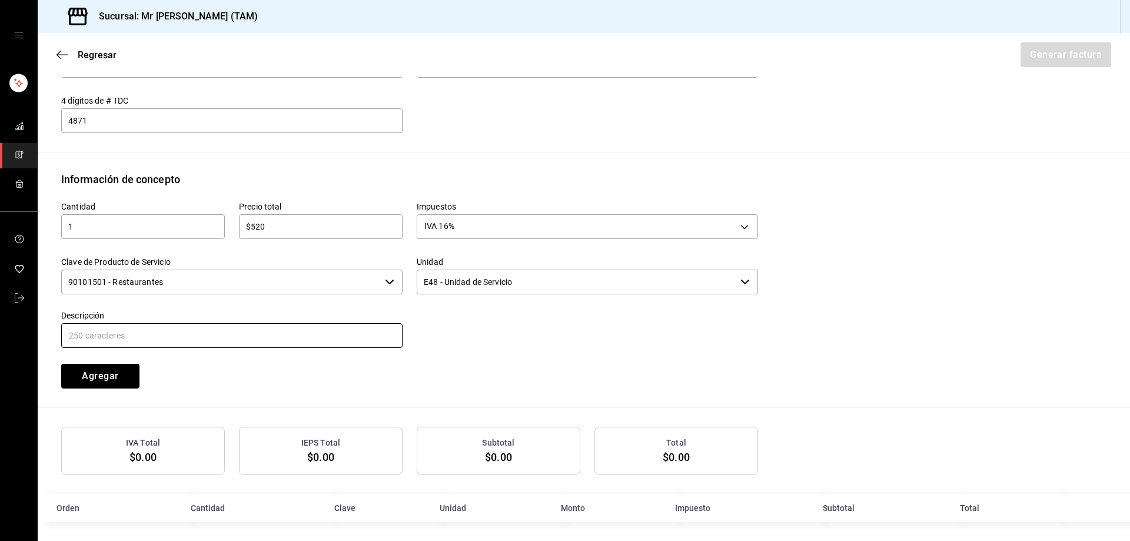
scroll to position [433, 0]
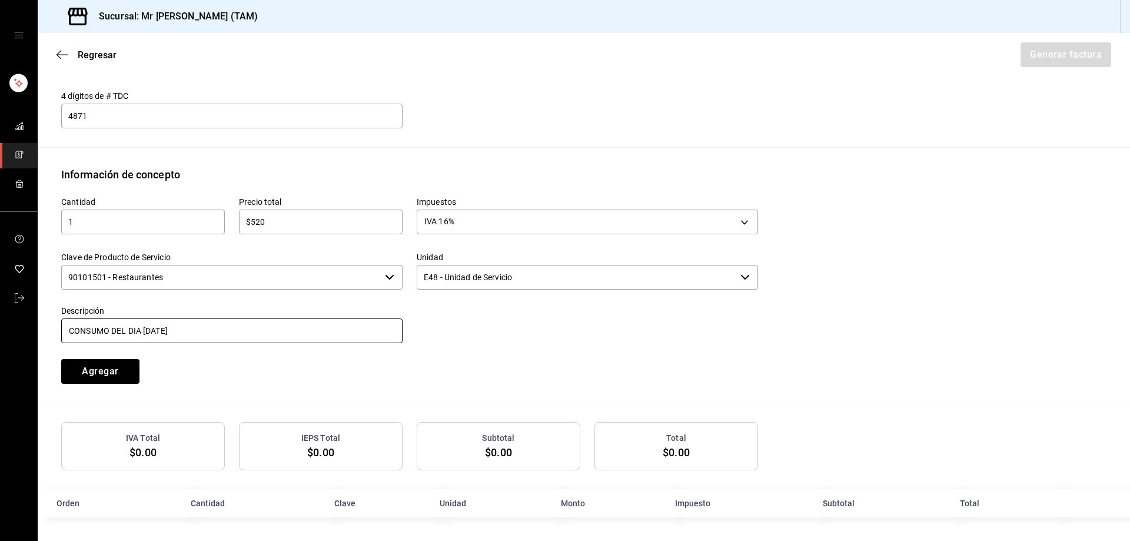
click at [145, 324] on input "CONSUMO DEL DIA [DATE]" at bounding box center [231, 330] width 341 height 25
type input "CONSUMO DEL DIA [DATE]"
drag, startPoint x: 222, startPoint y: 328, endPoint x: 118, endPoint y: 331, distance: 104.8
click at [118, 331] on input "CONSUMO DEL DIA [DATE]" at bounding box center [231, 330] width 341 height 25
click at [287, 336] on input "CONSUMO DEL DIA [DATE]" at bounding box center [231, 330] width 341 height 25
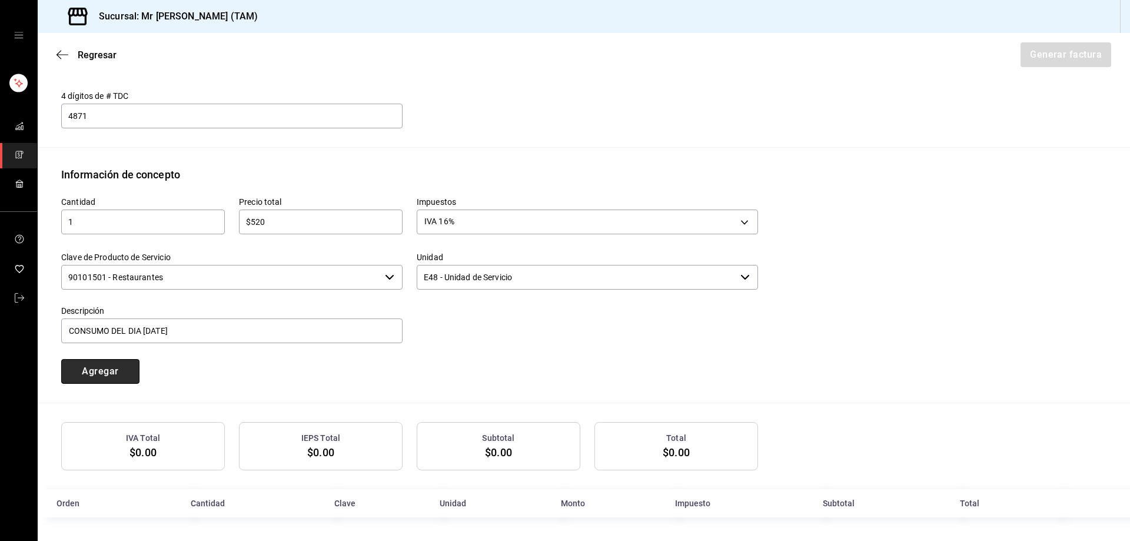
click at [102, 376] on button "Agregar" at bounding box center [100, 371] width 78 height 25
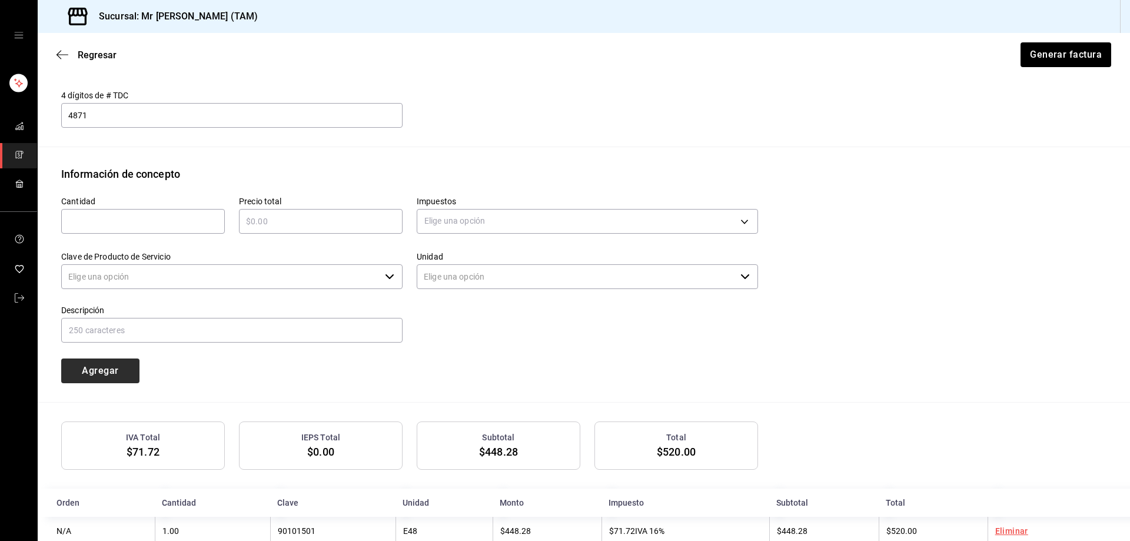
type input "90101500 - Establecimientos para comer y beber"
type input "E48 - Unidad de Servicio"
click at [142, 221] on input "text" at bounding box center [143, 221] width 164 height 14
type input "1"
click at [267, 231] on div "​" at bounding box center [321, 221] width 164 height 25
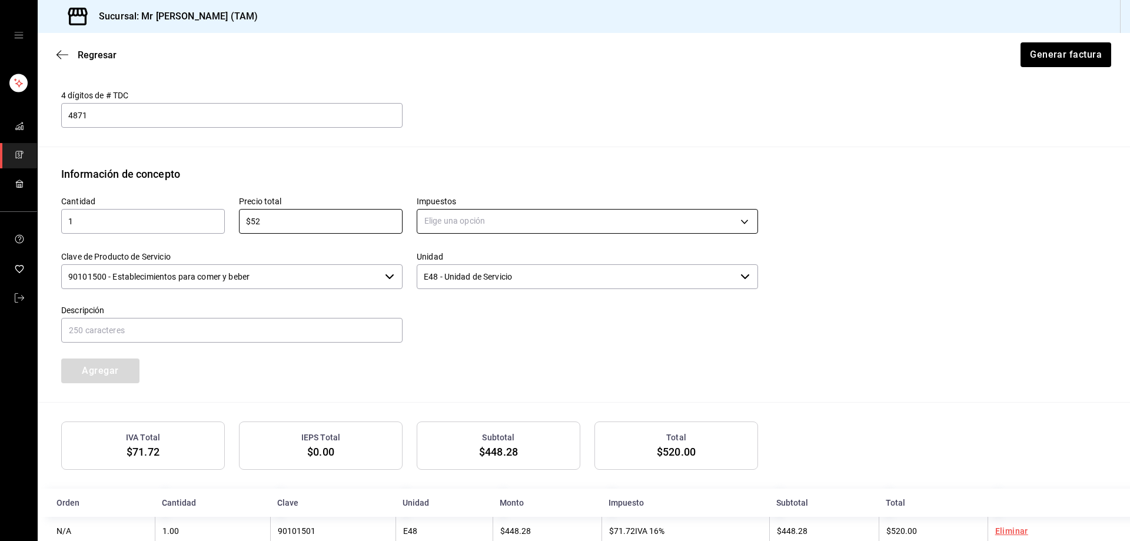
type input "$52"
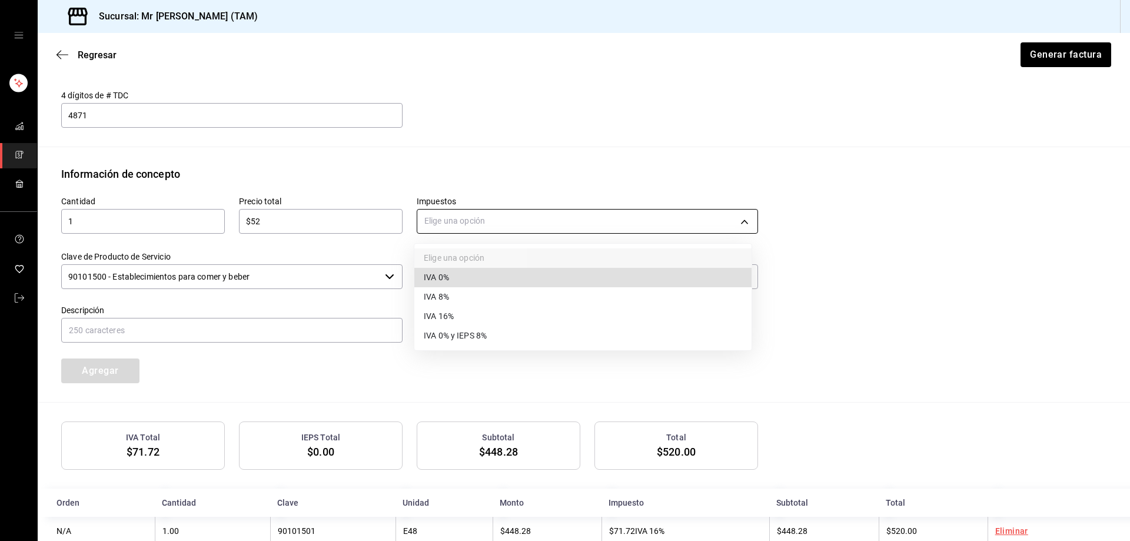
click at [530, 218] on body "Sucursal: Mr [PERSON_NAME] (TAM) Regresar Generar factura Emisor Perfil fiscal …" at bounding box center [565, 270] width 1130 height 541
click at [455, 264] on ul "Elige una opción IVA 0% IVA 8% IVA 16% IVA 0% y IEPS 8%" at bounding box center [582, 297] width 337 height 107
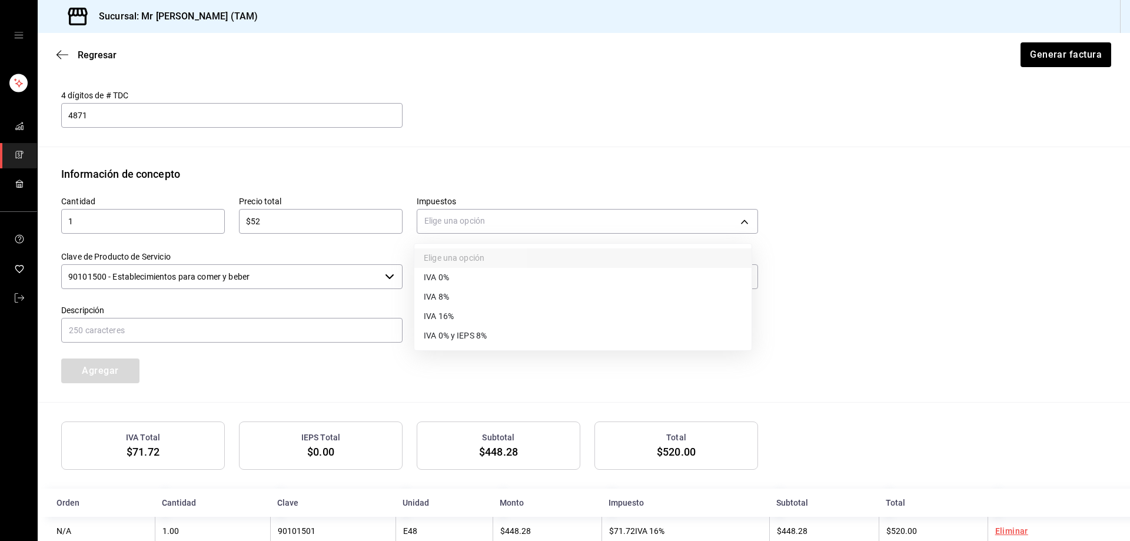
click at [458, 275] on li "IVA 0%" at bounding box center [582, 277] width 337 height 19
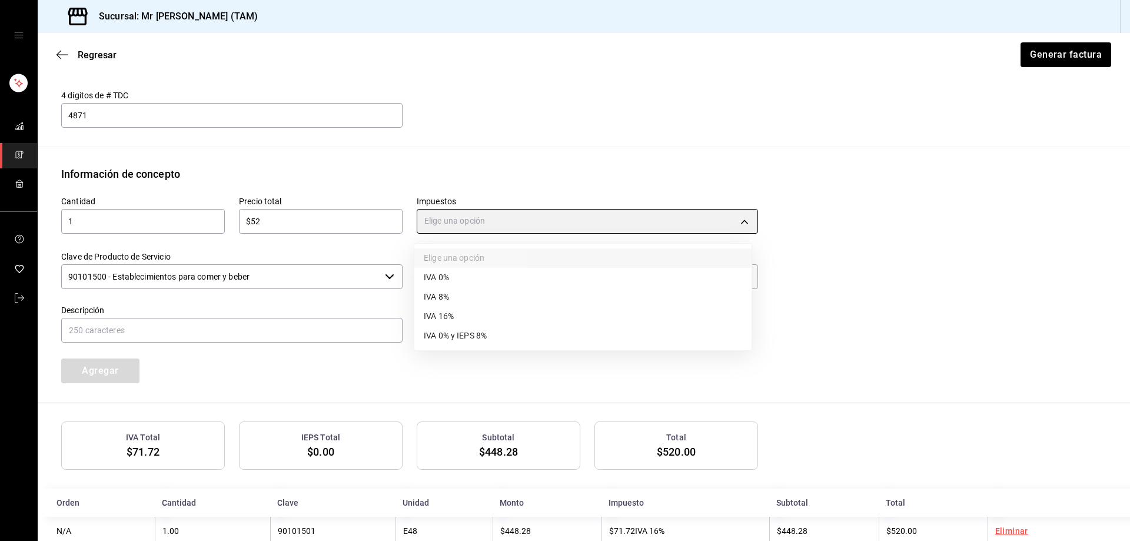
type input "IVA_0"
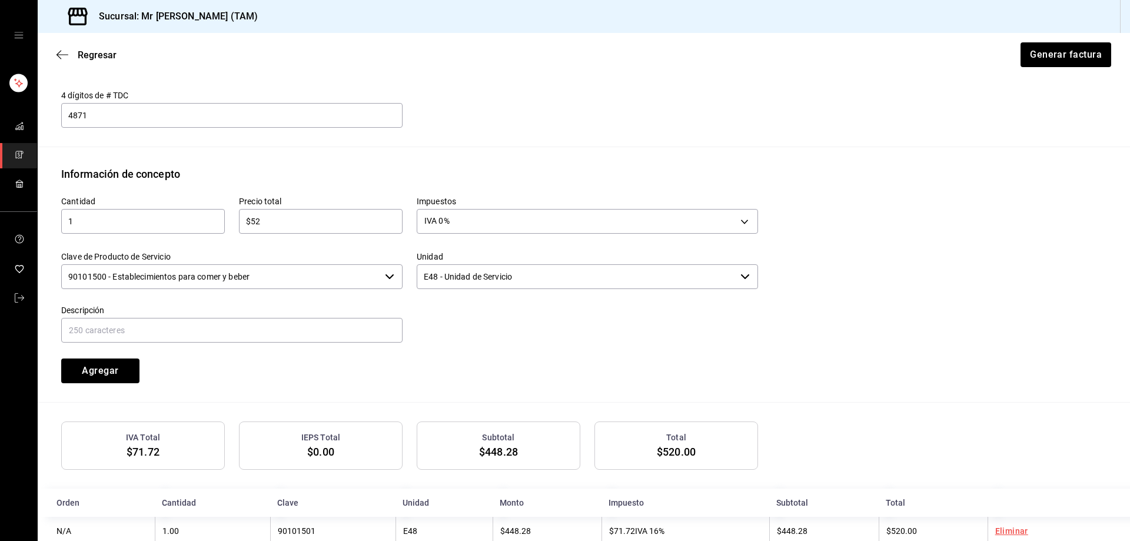
click at [331, 272] on input "90101500 - Establecimientos para comer y beber" at bounding box center [220, 276] width 319 height 25
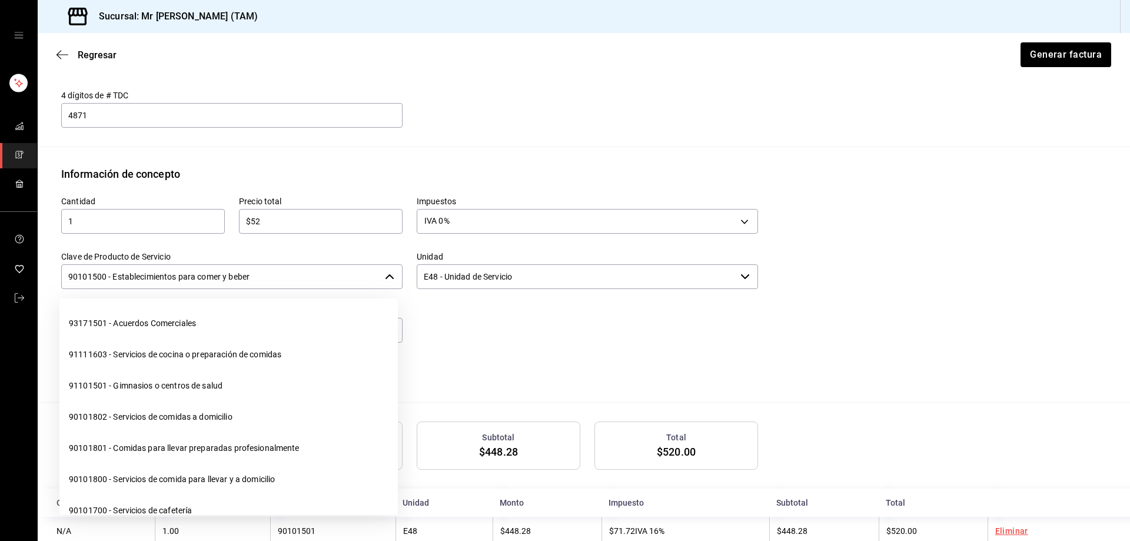
click at [331, 272] on input "90101500 - Establecimientos para comer y beber" at bounding box center [220, 276] width 319 height 25
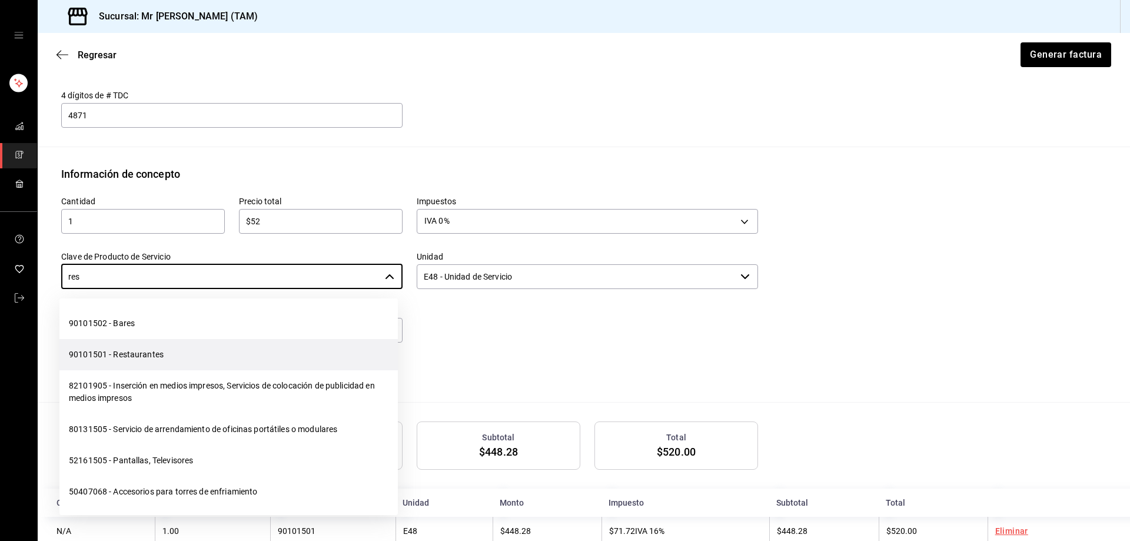
click at [148, 352] on li "90101501 - Restaurantes" at bounding box center [228, 354] width 338 height 31
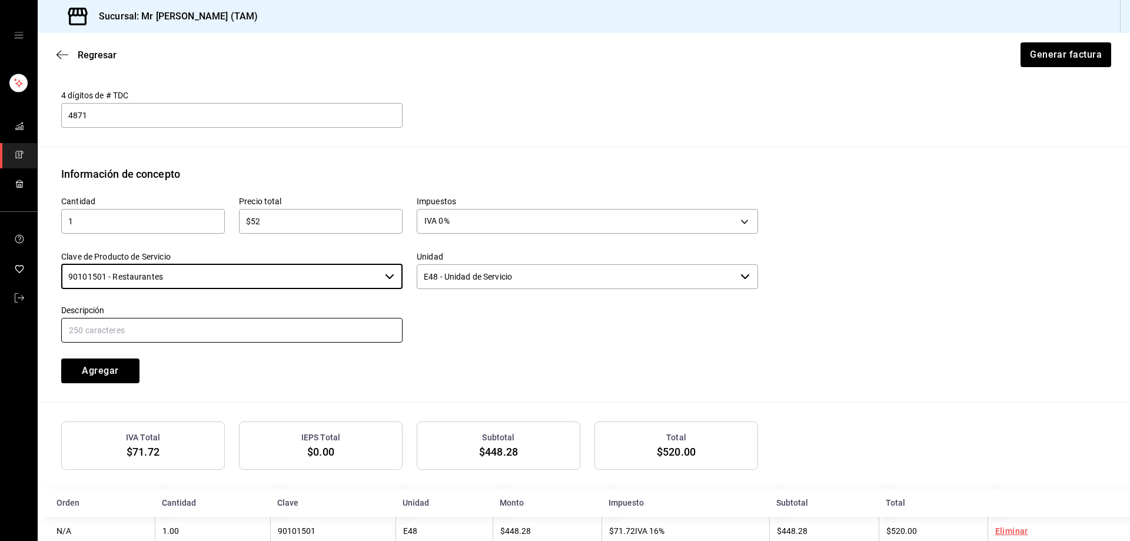
type input "90101501 - Restaurantes"
click at [361, 330] on input "text" at bounding box center [231, 330] width 341 height 25
type input "PROPINA"
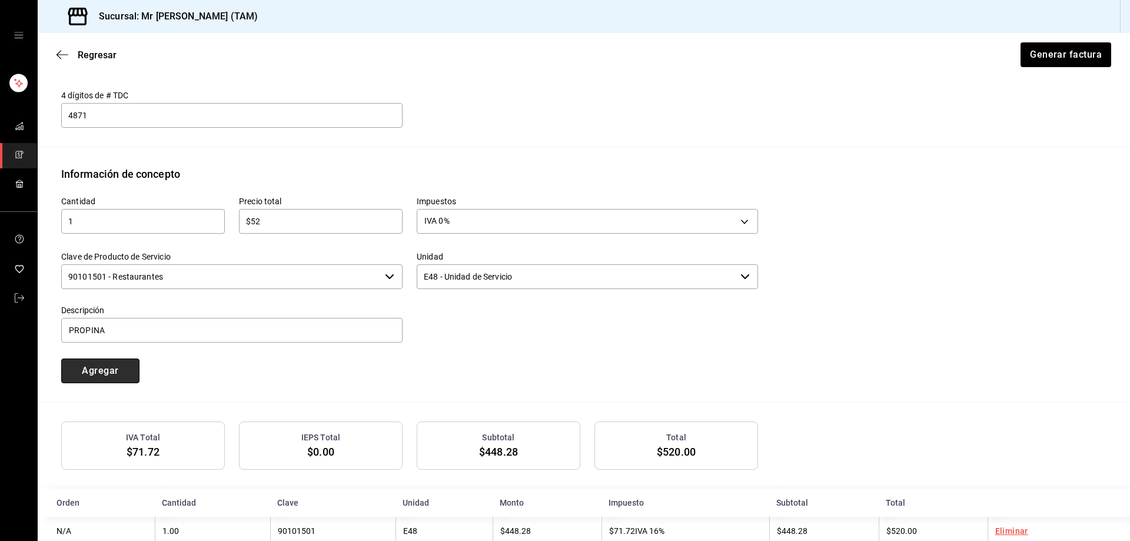
click at [108, 377] on button "Agregar" at bounding box center [100, 370] width 78 height 25
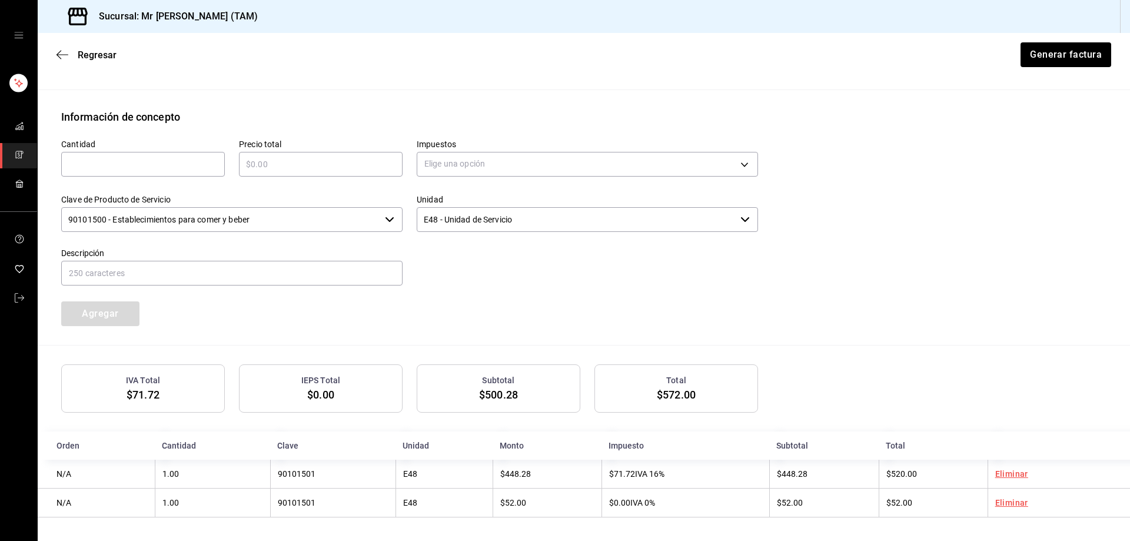
scroll to position [257, 0]
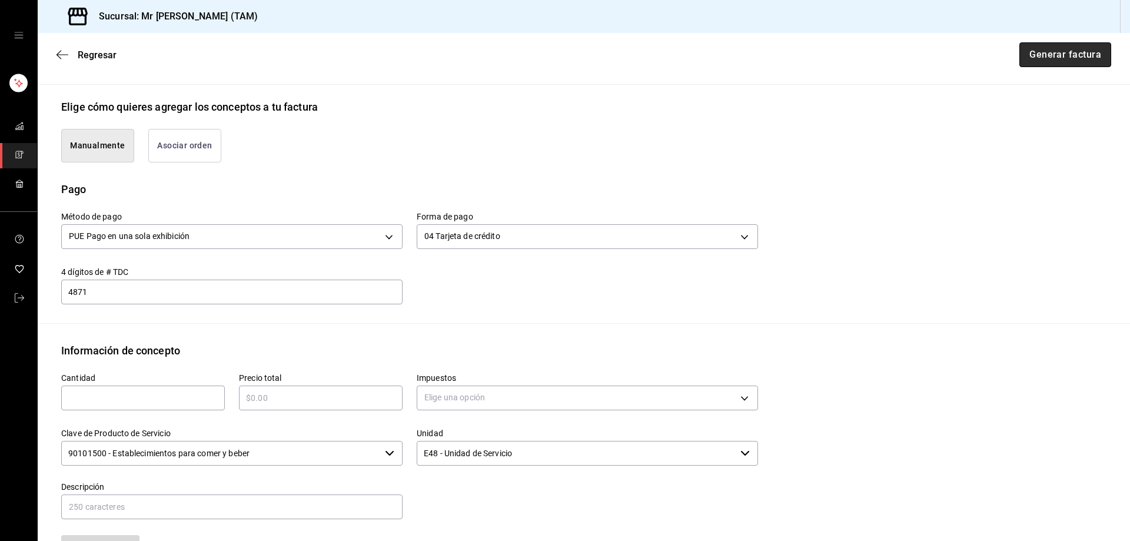
click at [1070, 49] on button "Generar factura" at bounding box center [1065, 54] width 92 height 25
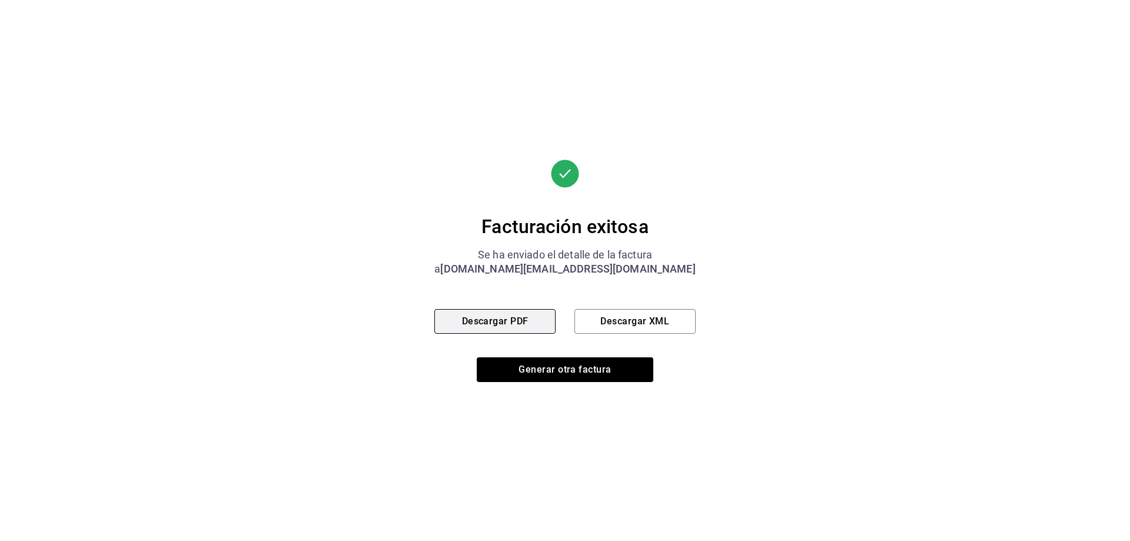
click at [521, 322] on button "Descargar PDF" at bounding box center [494, 321] width 121 height 25
click at [672, 318] on button "Descargar XML" at bounding box center [634, 321] width 121 height 25
